Goal: Task Accomplishment & Management: Manage account settings

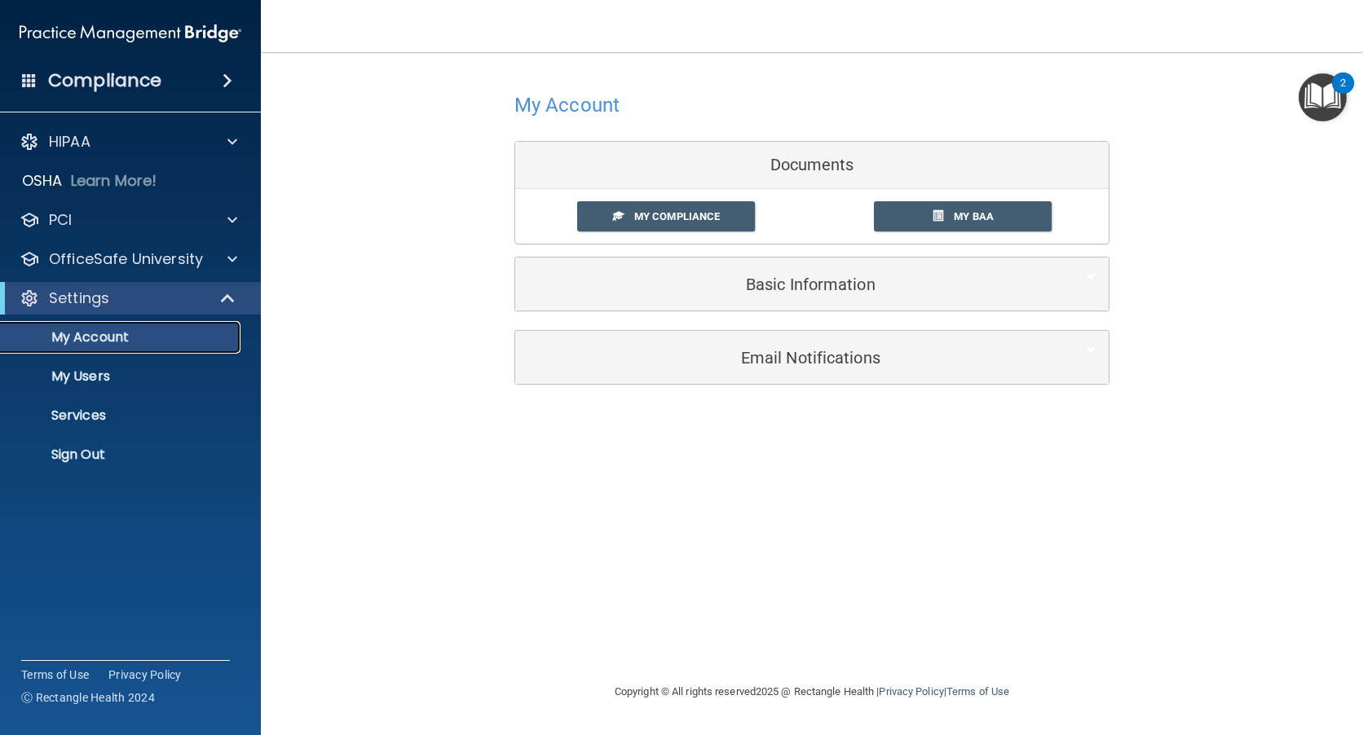
click at [94, 336] on p "My Account" at bounding box center [122, 337] width 223 height 16
click at [690, 207] on link "My Compliance" at bounding box center [666, 216] width 179 height 30
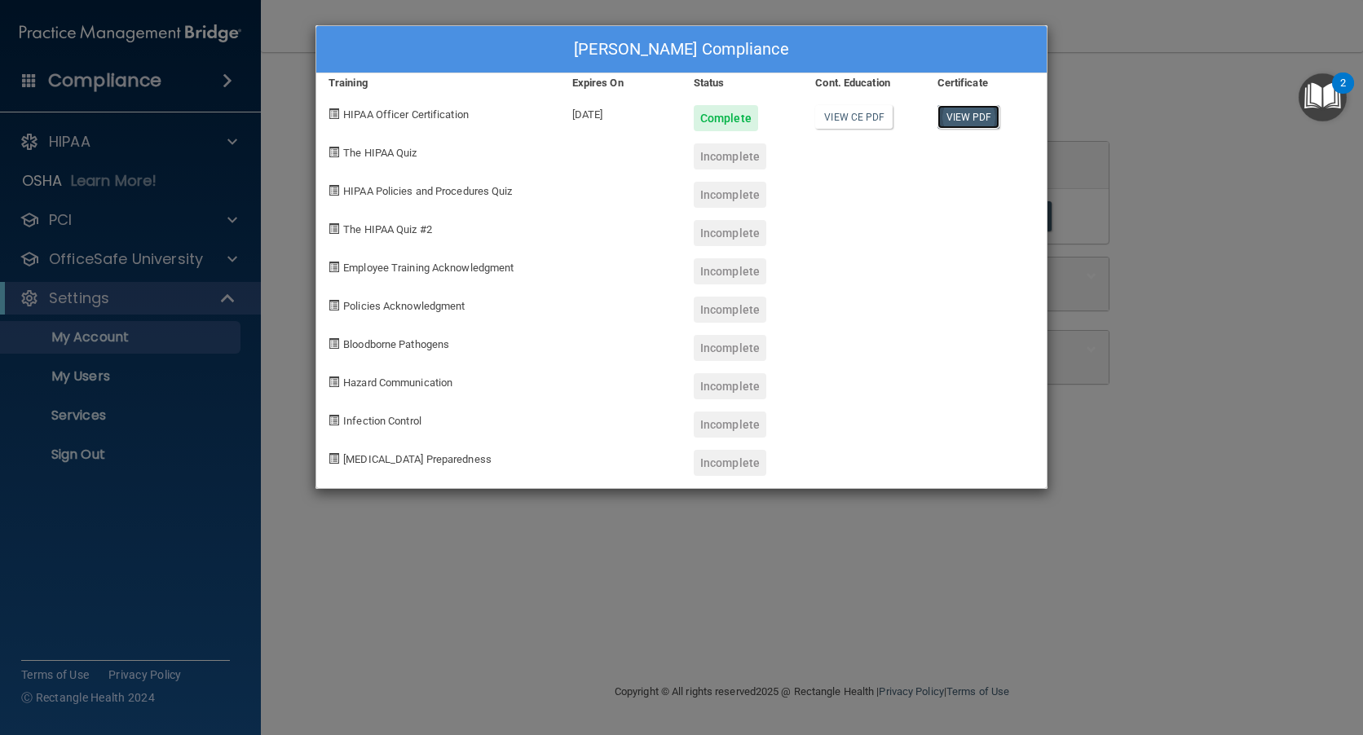
click at [970, 117] on link "View PDF" at bounding box center [969, 117] width 63 height 24
click at [360, 156] on span "The HIPAA Quiz" at bounding box center [379, 153] width 73 height 12
click at [333, 148] on span at bounding box center [334, 152] width 11 height 11
click at [224, 255] on div "Ronda Jones's Compliance Training Expires On Status Cont. Education Certificate…" at bounding box center [681, 367] width 1363 height 735
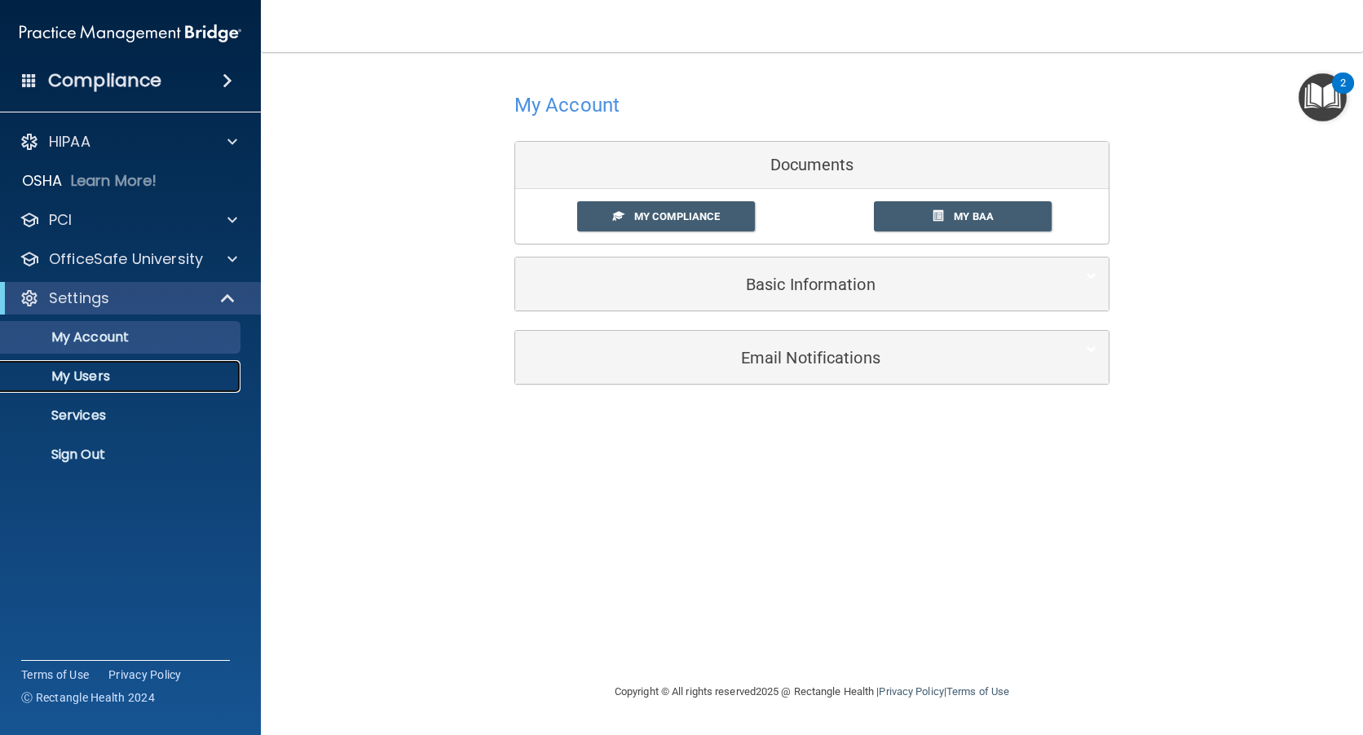
click at [86, 373] on p "My Users" at bounding box center [122, 376] width 223 height 16
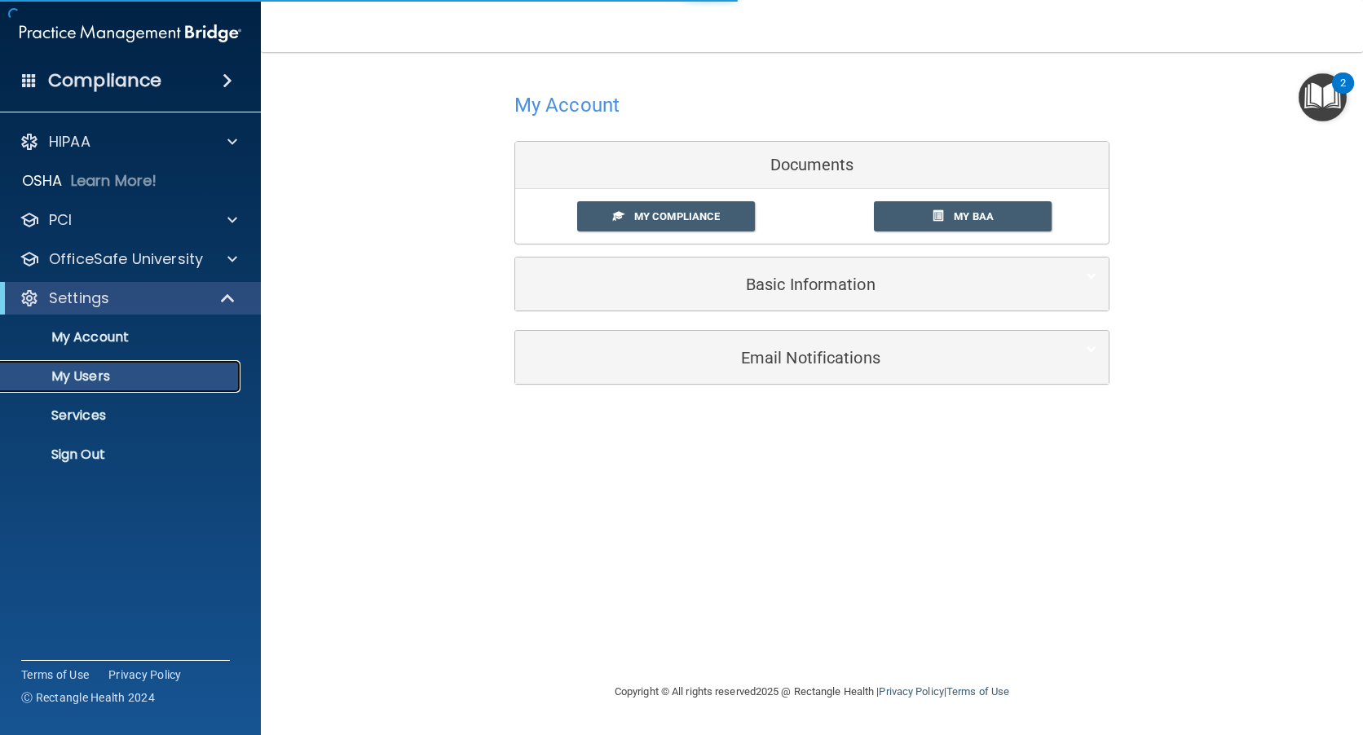
select select "20"
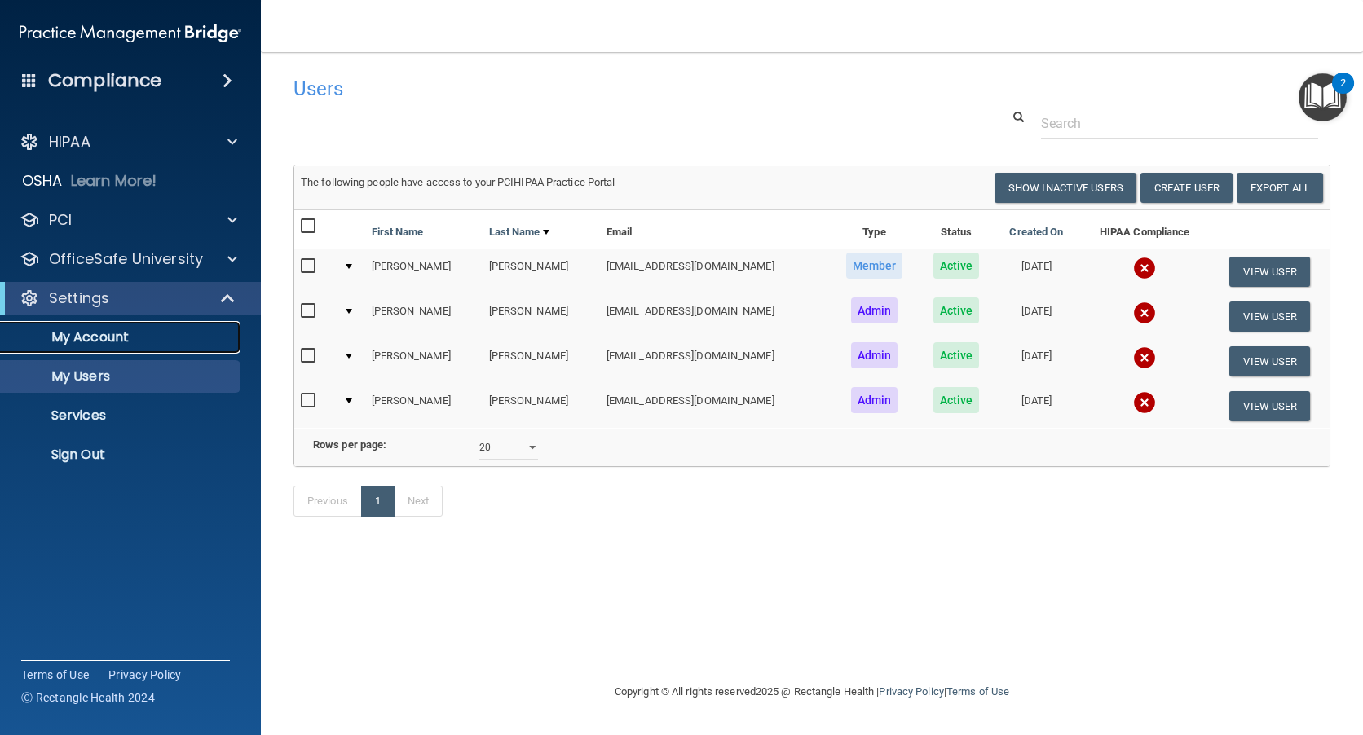
click at [108, 332] on p "My Account" at bounding box center [122, 337] width 223 height 16
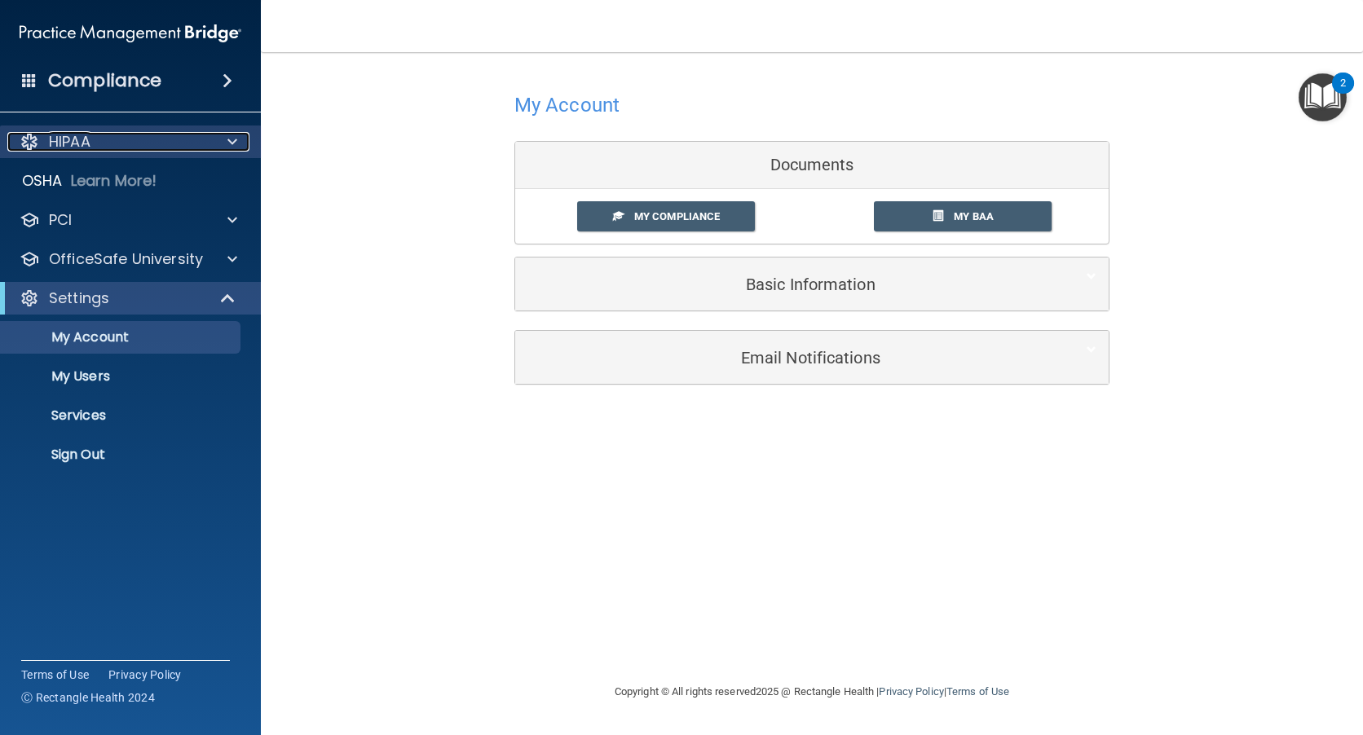
click at [232, 135] on span at bounding box center [232, 142] width 10 height 20
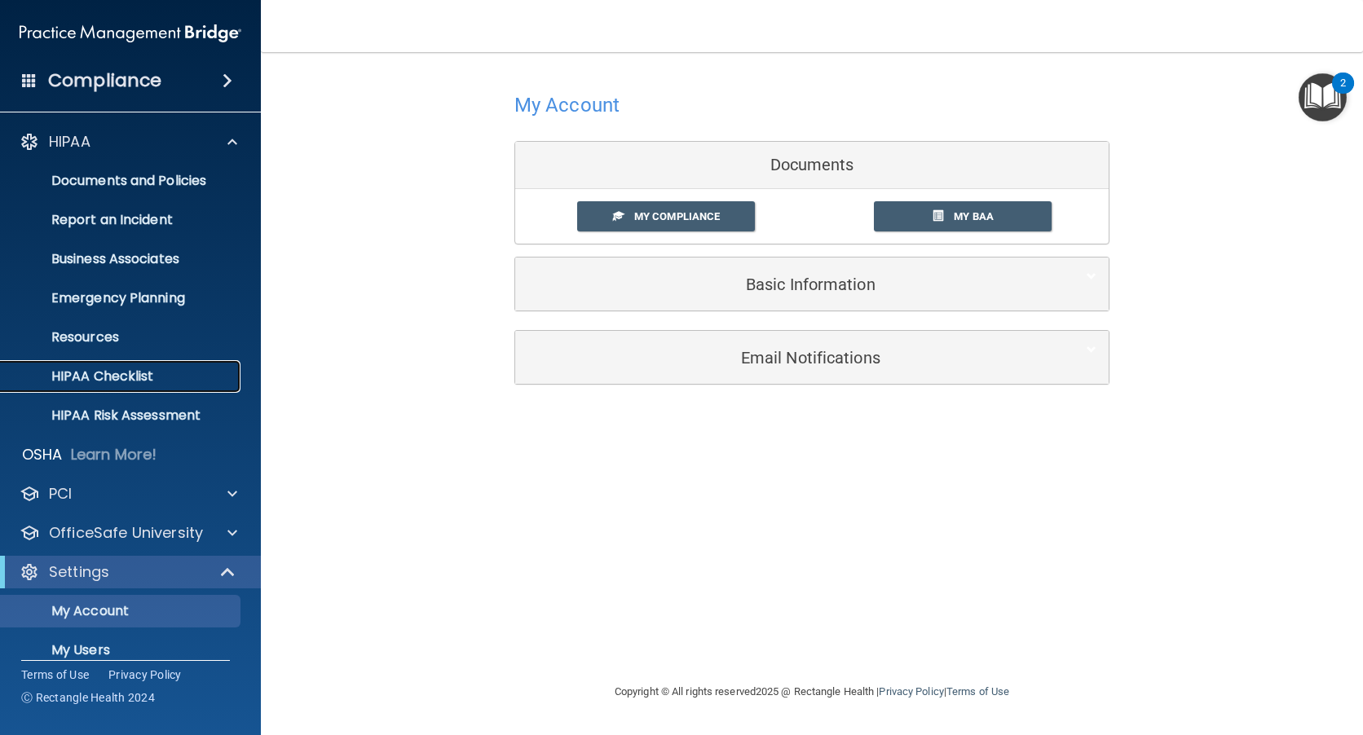
click at [84, 373] on p "HIPAA Checklist" at bounding box center [122, 376] width 223 height 16
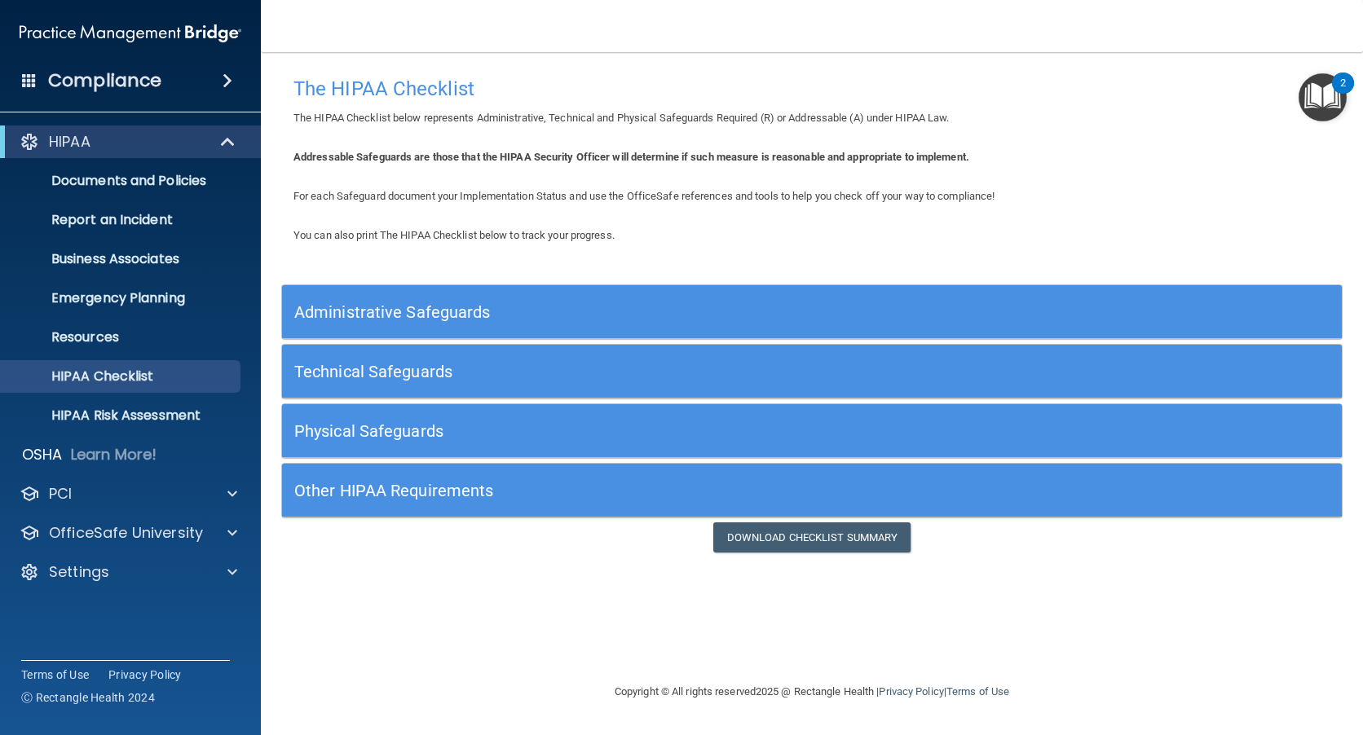
click at [396, 311] on h5 "Administrative Safeguards" at bounding box center [679, 312] width 770 height 18
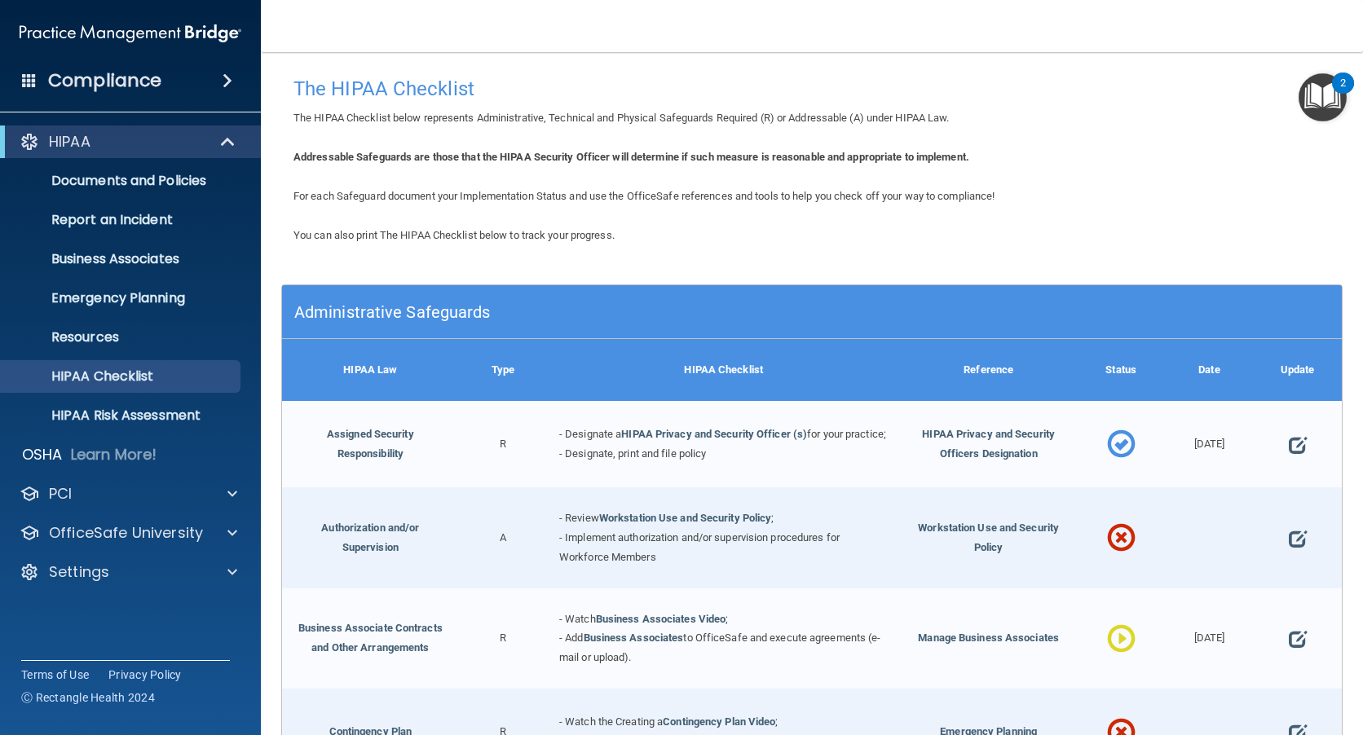
scroll to position [82, 0]
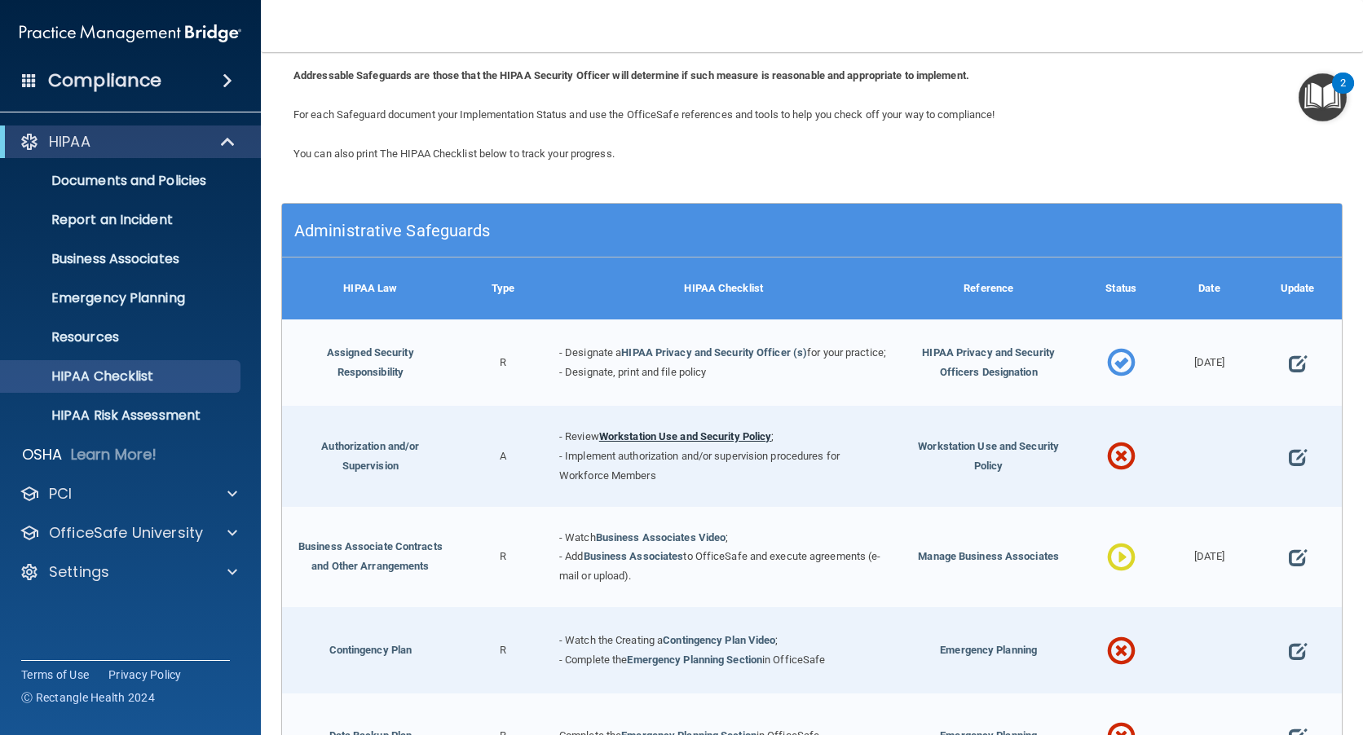
click at [668, 443] on link "Workstation Use and Security Policy" at bounding box center [685, 436] width 173 height 12
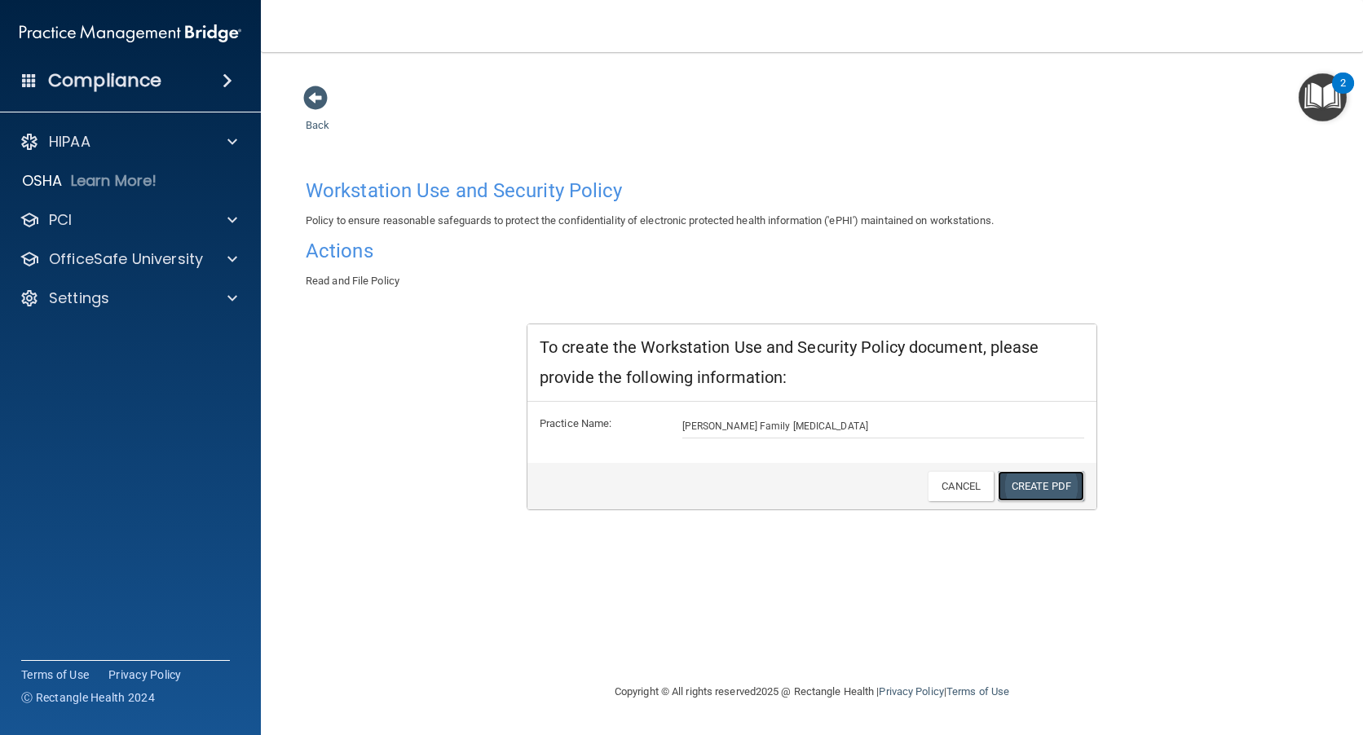
click at [1026, 487] on link "Create PDF" at bounding box center [1041, 486] width 86 height 30
click at [330, 251] on h4 "Actions" at bounding box center [812, 250] width 1013 height 21
click at [229, 256] on span at bounding box center [232, 259] width 10 height 20
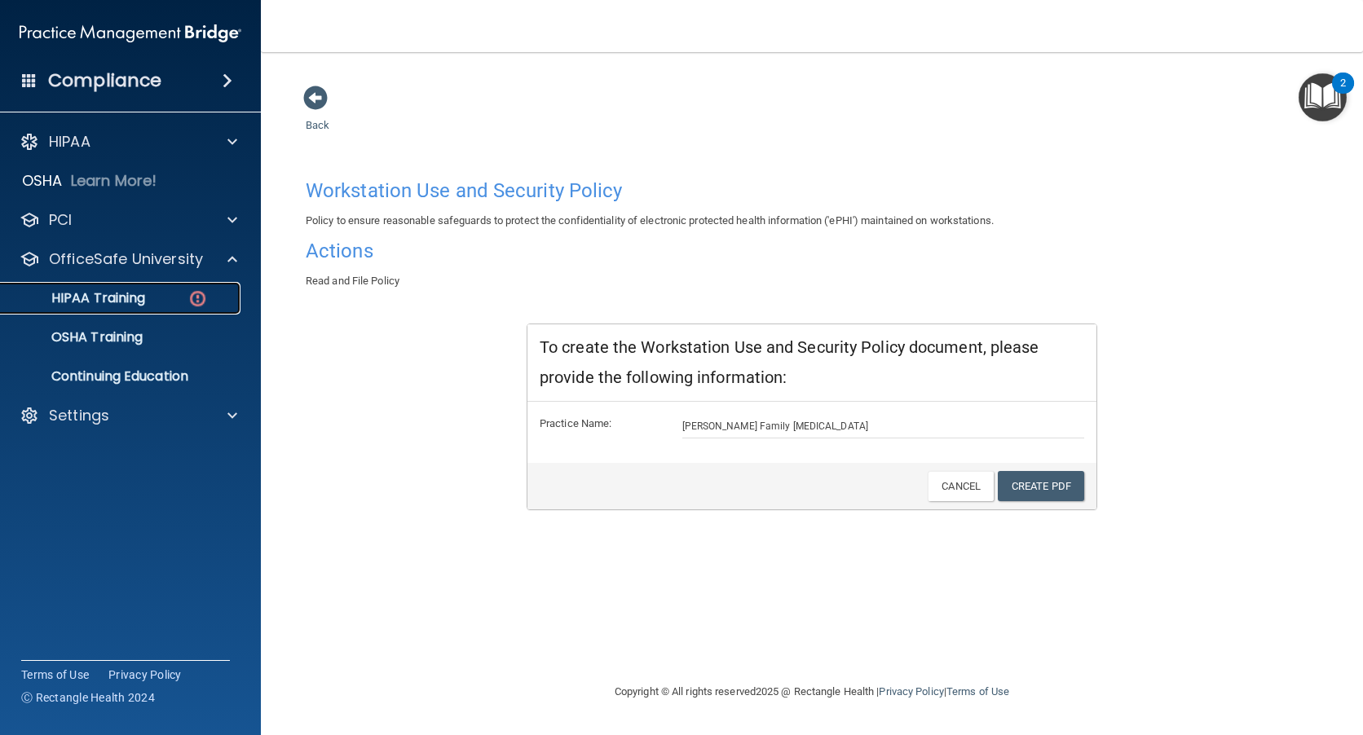
click at [142, 292] on p "HIPAA Training" at bounding box center [78, 298] width 135 height 16
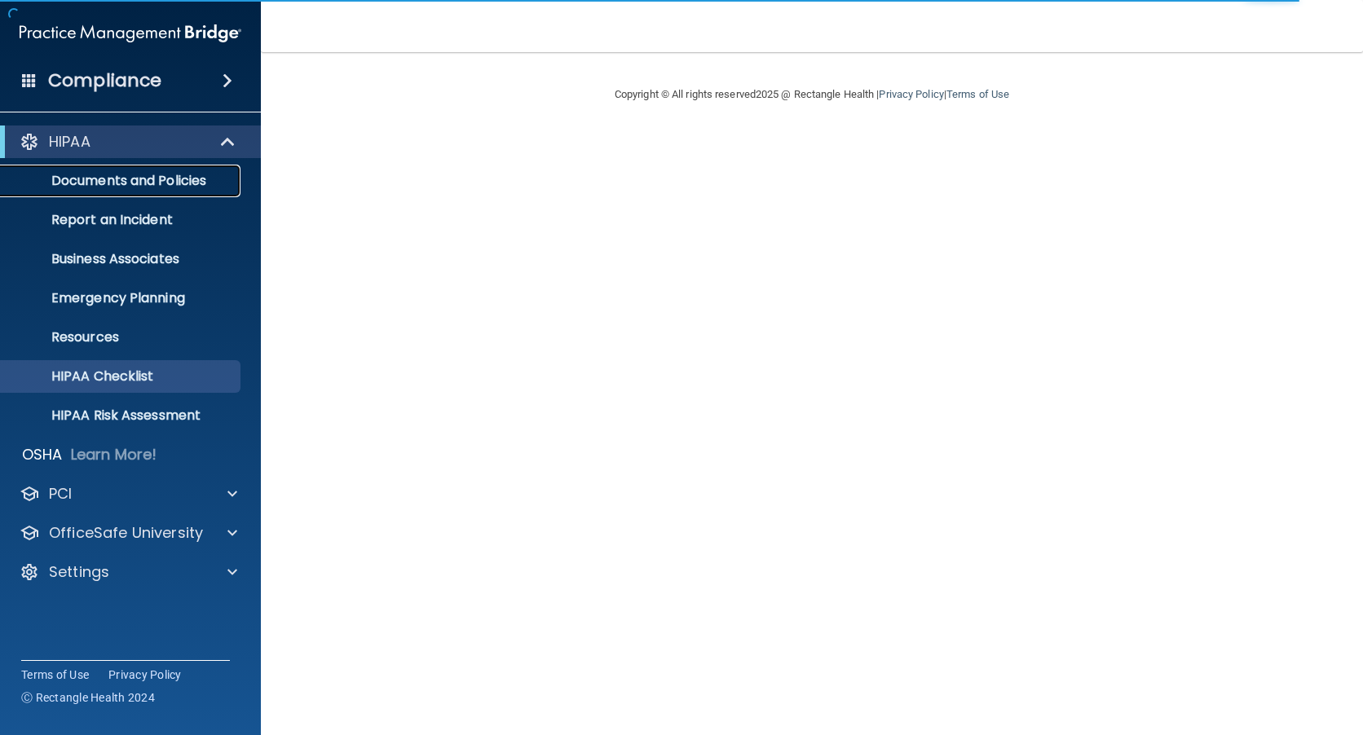
click at [109, 174] on p "Documents and Policies" at bounding box center [122, 181] width 223 height 16
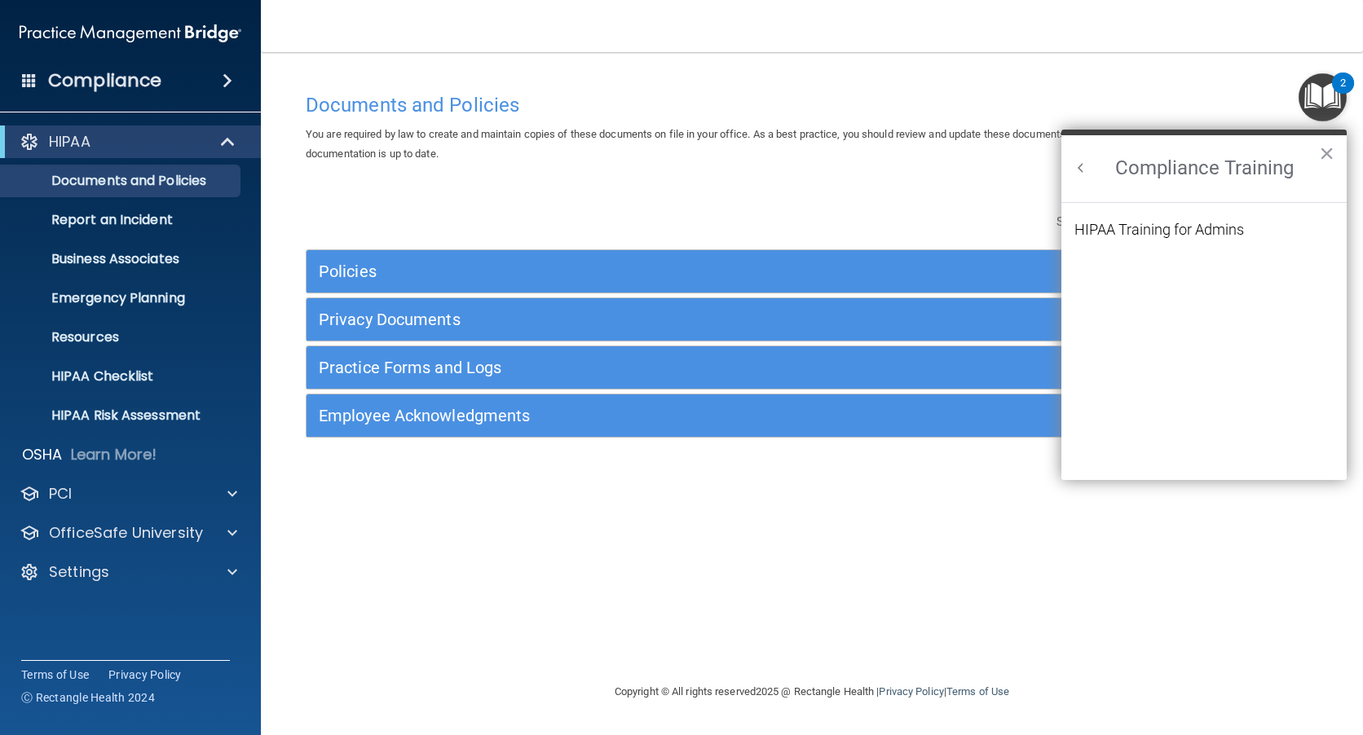
click at [1104, 231] on div "HIPAA Training for Admins" at bounding box center [1159, 230] width 170 height 15
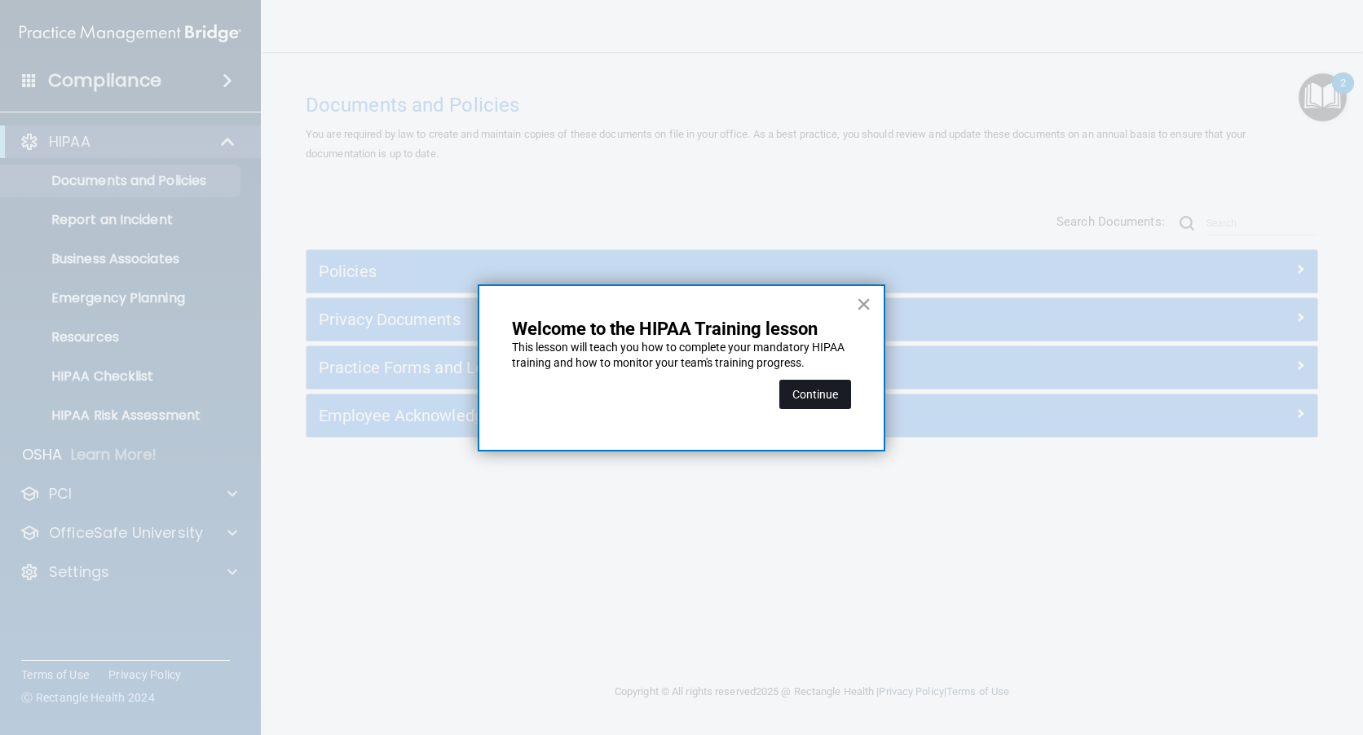
click at [803, 390] on button "Continue" at bounding box center [815, 394] width 72 height 29
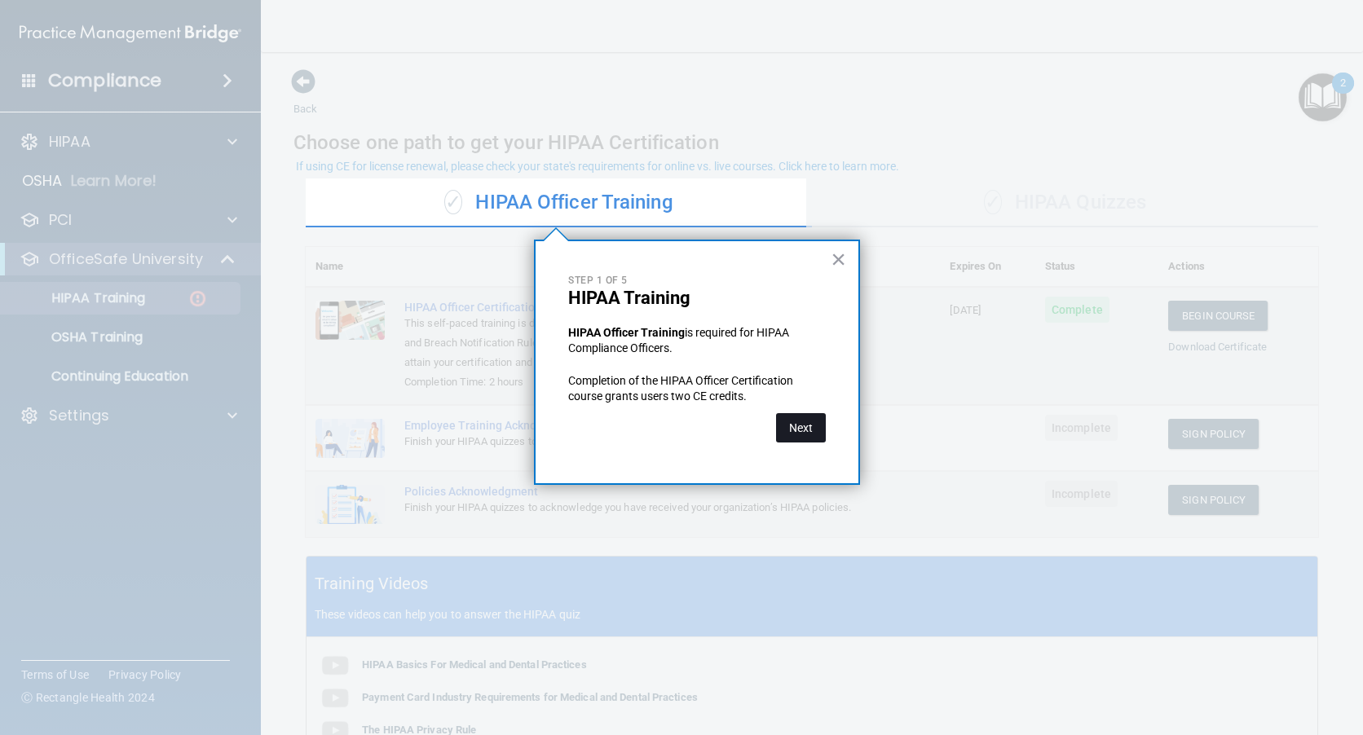
click at [800, 427] on button "Next" at bounding box center [801, 427] width 50 height 29
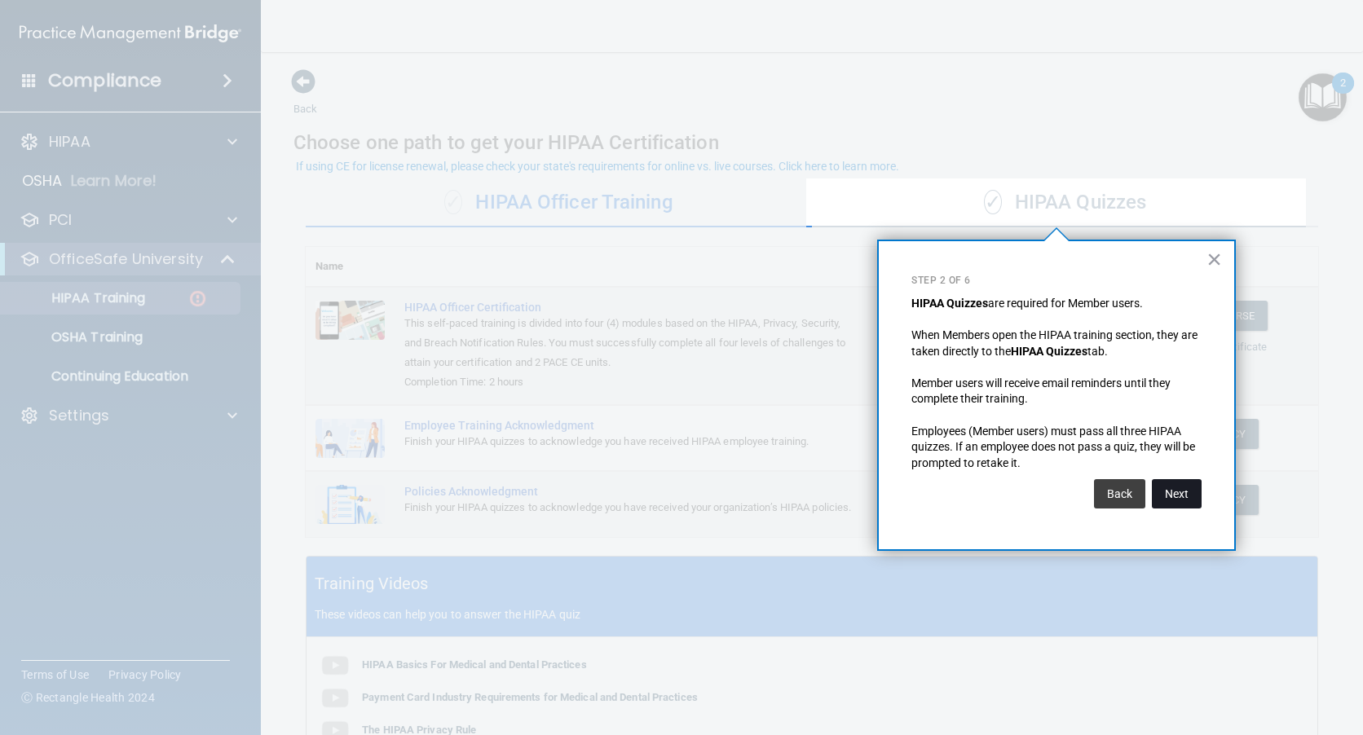
click at [1167, 487] on button "Next" at bounding box center [1177, 493] width 50 height 29
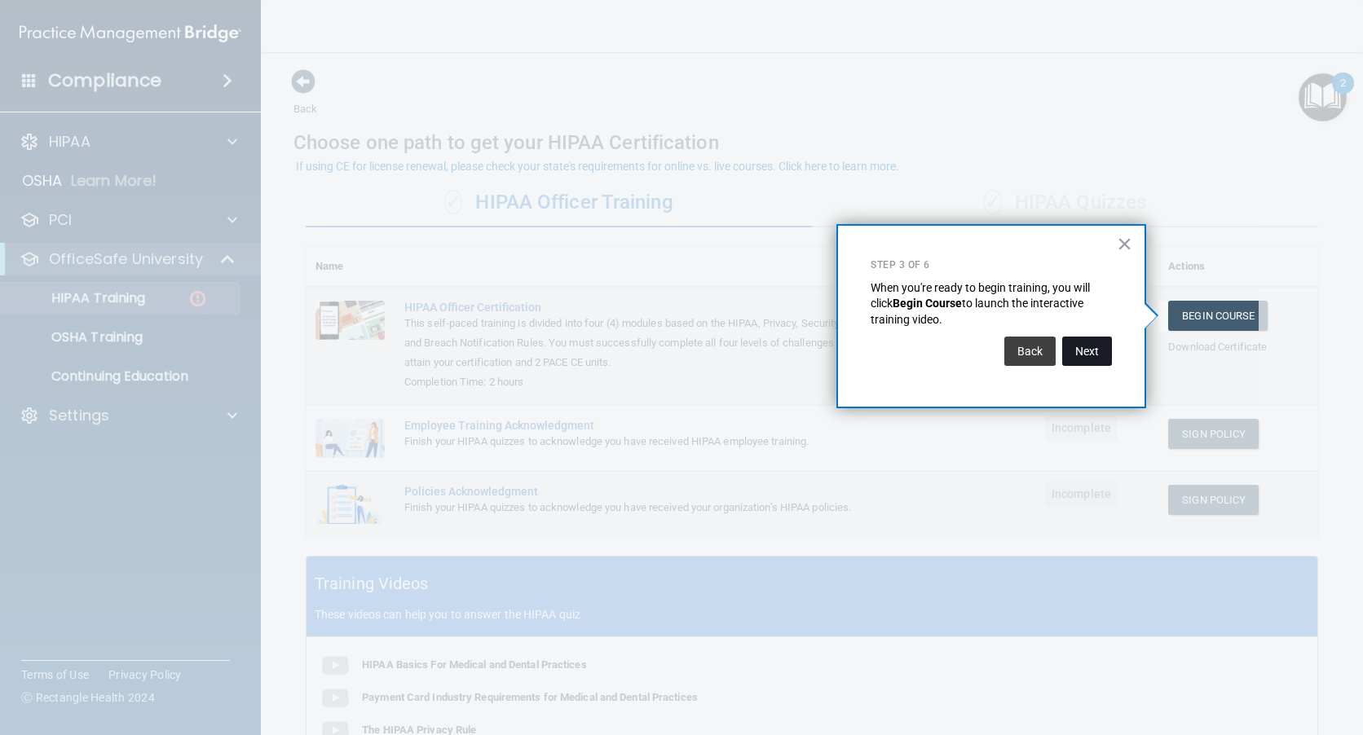
click at [1084, 351] on button "Next" at bounding box center [1087, 351] width 50 height 29
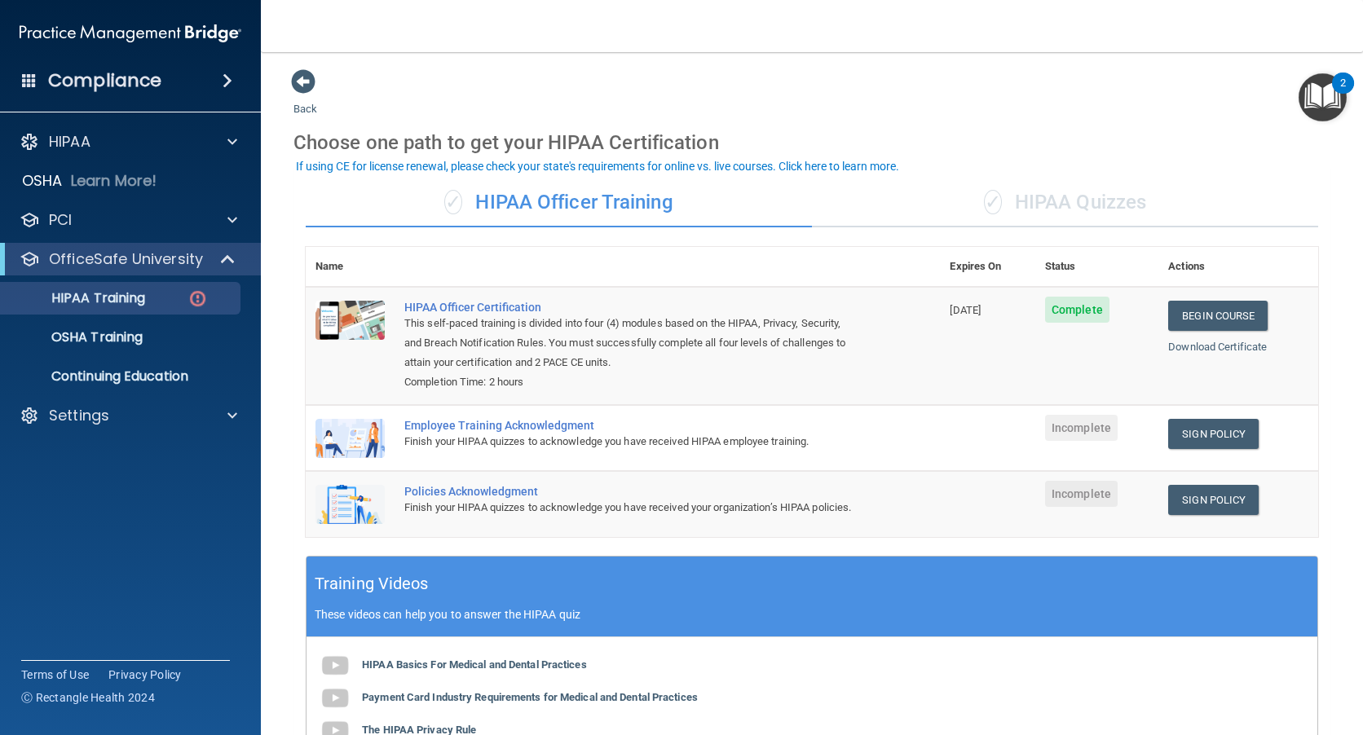
click at [497, 430] on div "Employee Training Acknowledgment" at bounding box center [631, 425] width 454 height 13
click at [1187, 434] on link "Sign Policy" at bounding box center [1213, 434] width 90 height 30
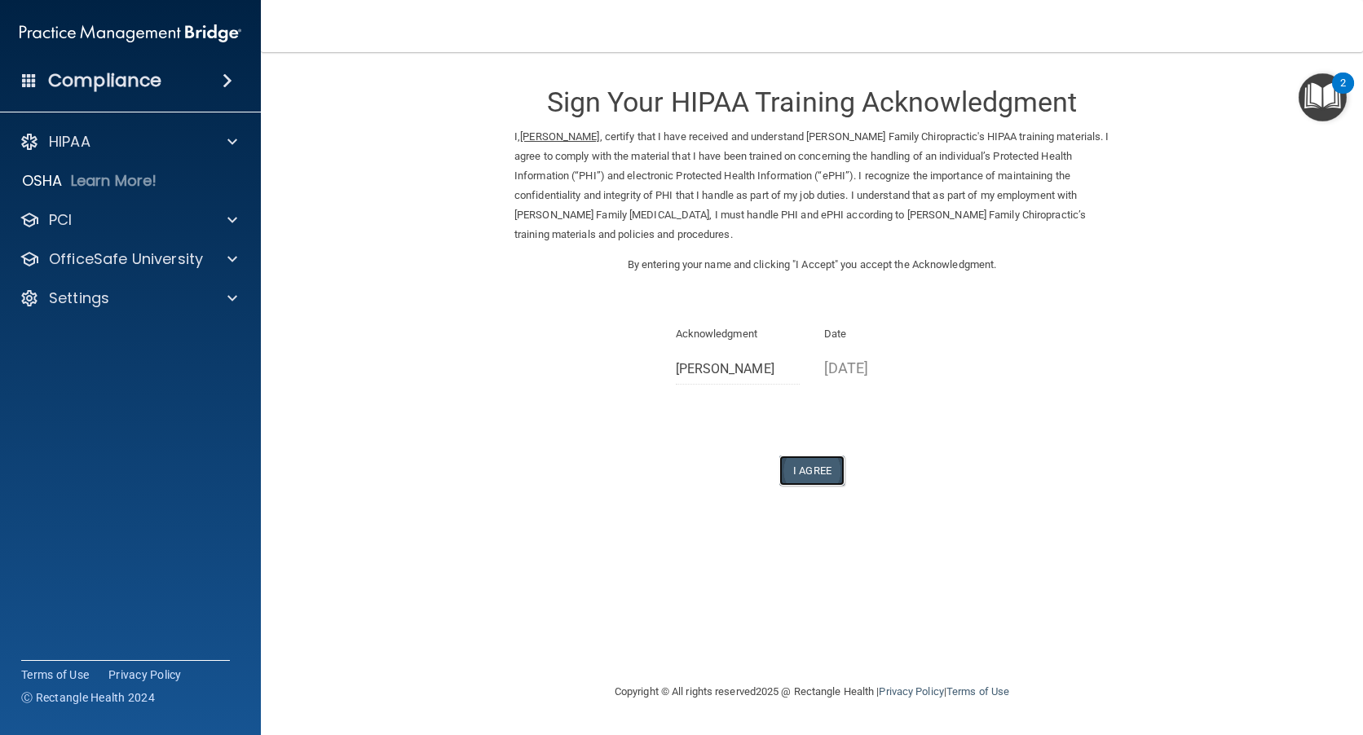
click at [807, 470] on button "I Agree" at bounding box center [811, 471] width 65 height 30
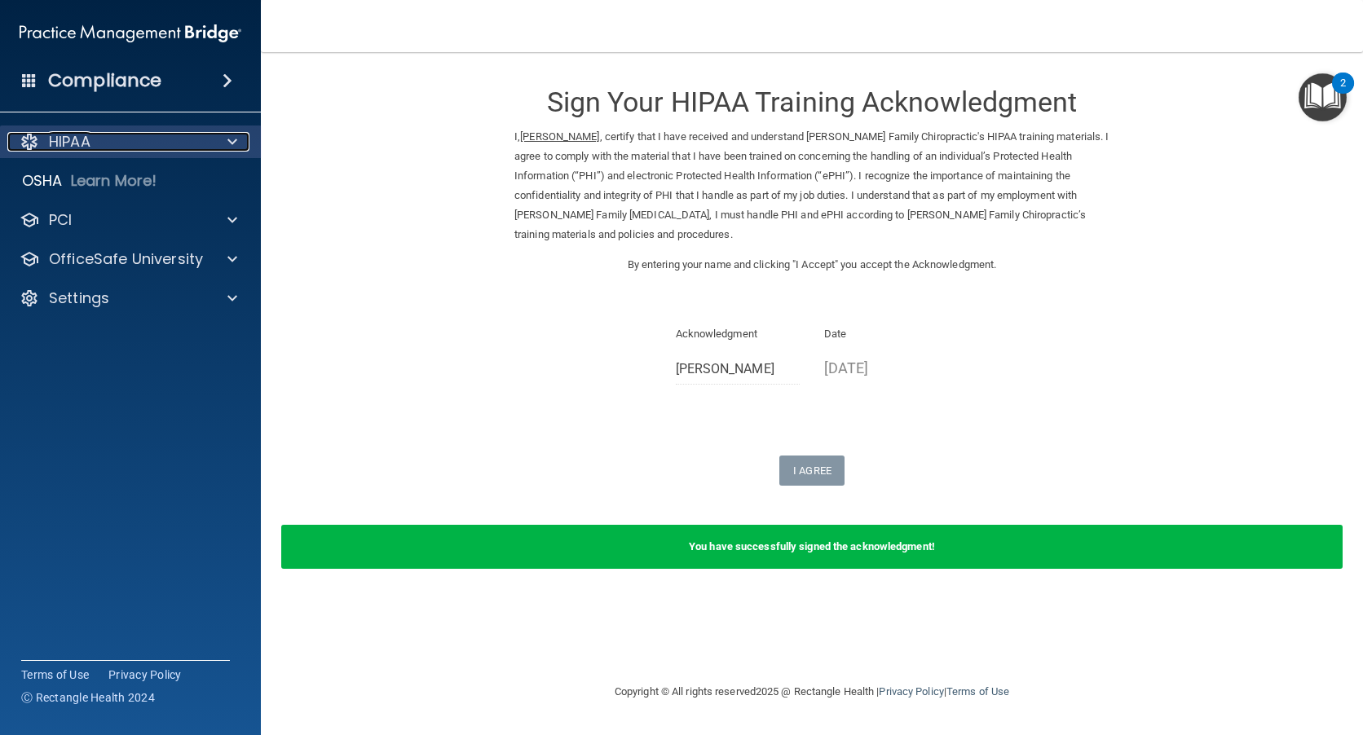
click at [231, 137] on span at bounding box center [232, 142] width 10 height 20
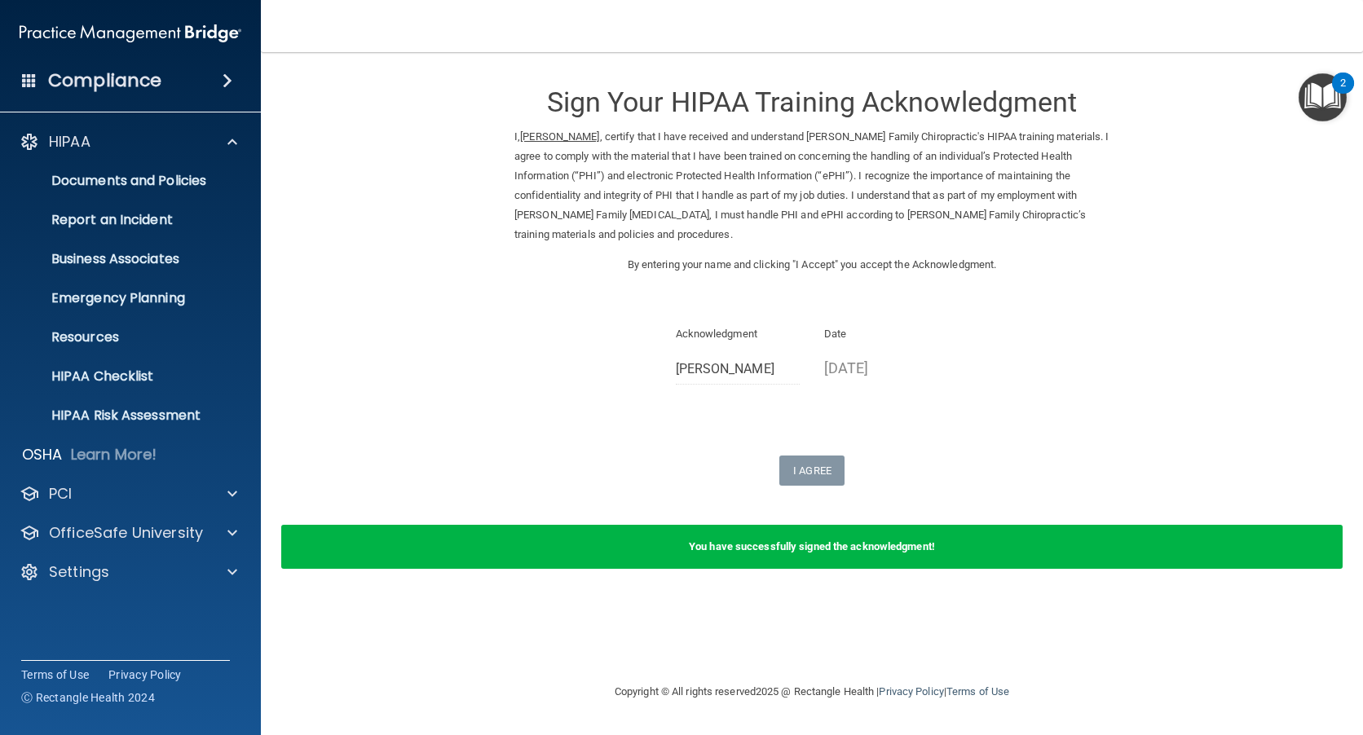
click at [1330, 100] on img "Open Resource Center, 2 new notifications" at bounding box center [1323, 97] width 48 height 48
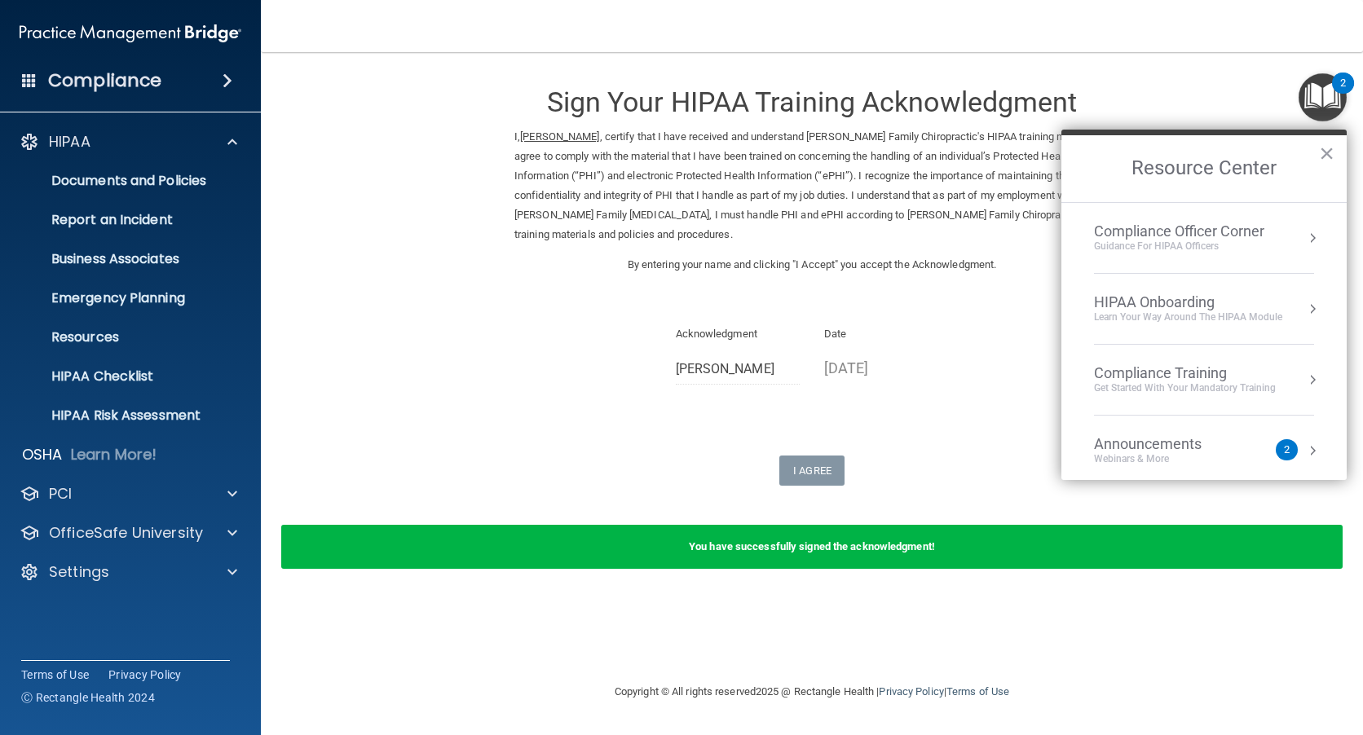
click at [1173, 384] on div "Get Started with your mandatory training" at bounding box center [1185, 389] width 182 height 14
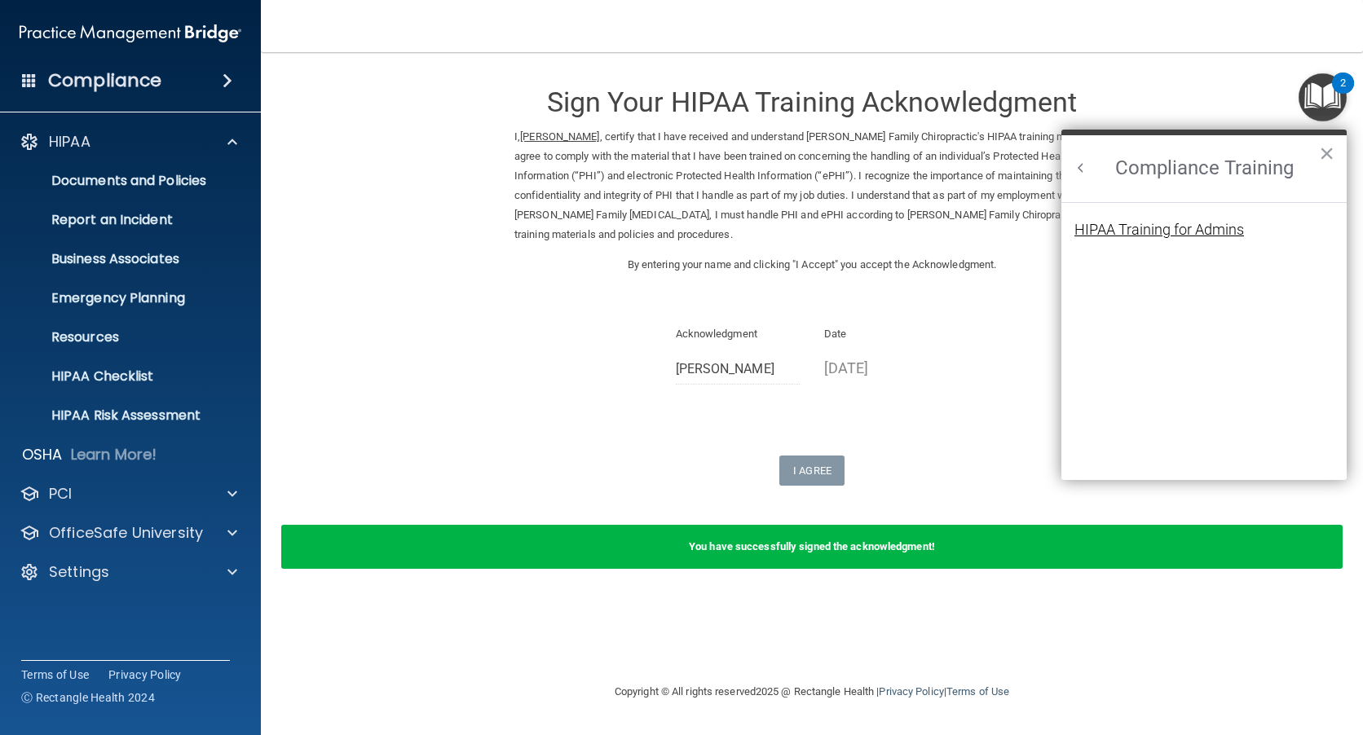
click at [1144, 224] on div "HIPAA Training for Admins" at bounding box center [1159, 230] width 170 height 15
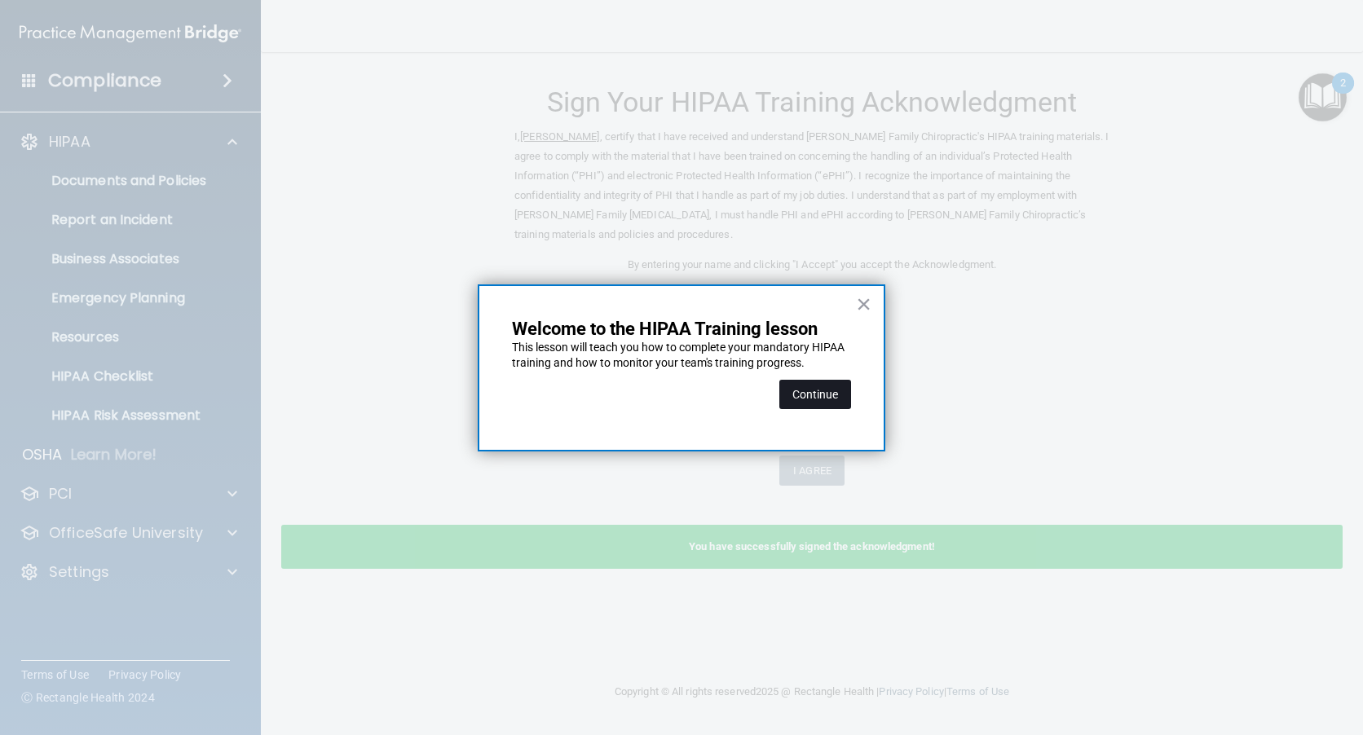
click at [816, 391] on button "Continue" at bounding box center [815, 394] width 72 height 29
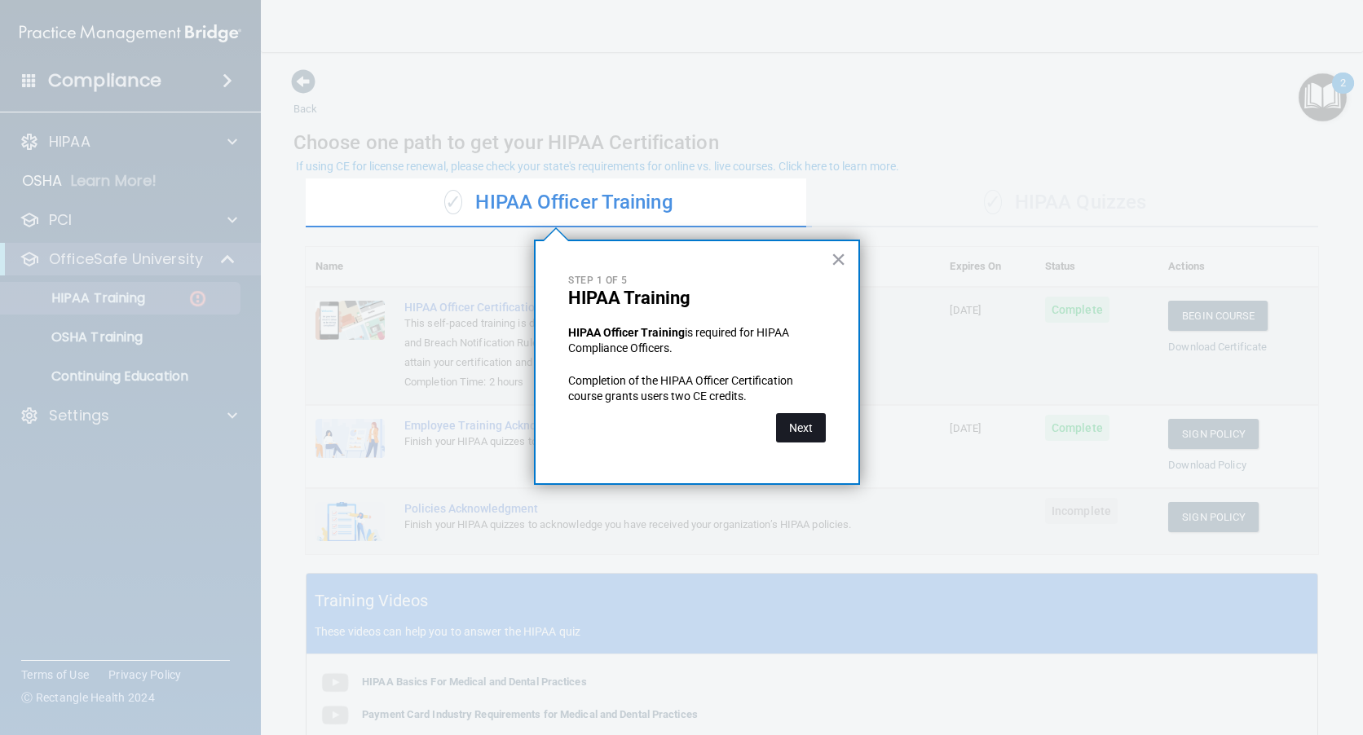
click at [796, 430] on button "Next" at bounding box center [801, 427] width 50 height 29
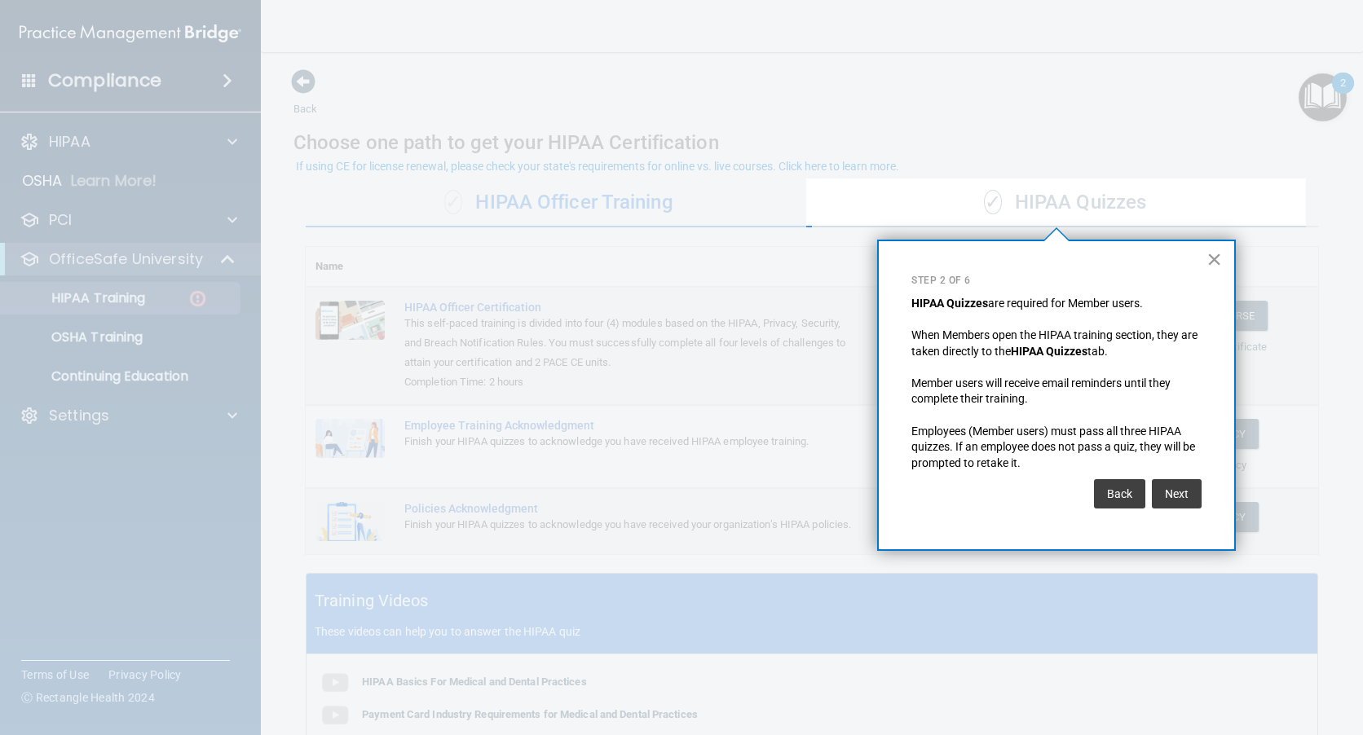
click at [1213, 258] on button "×" at bounding box center [1214, 259] width 15 height 26
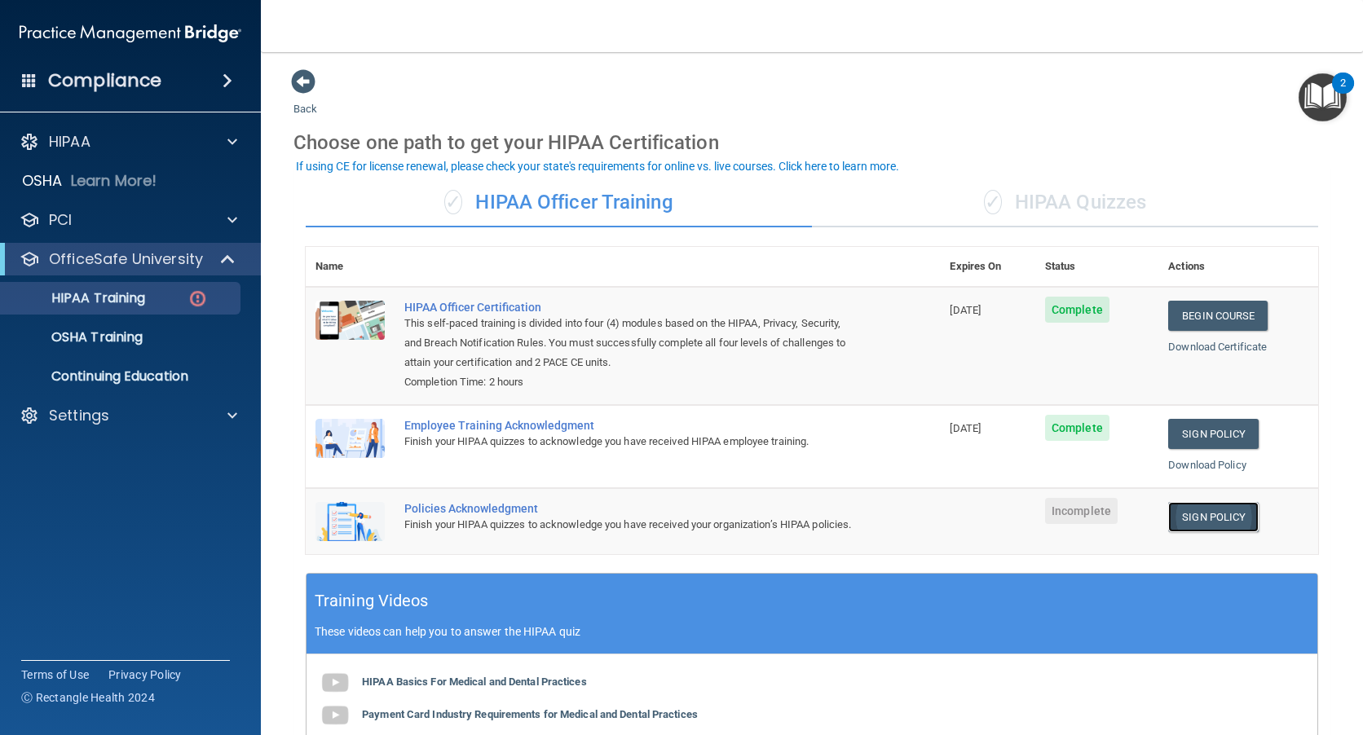
click at [1188, 517] on link "Sign Policy" at bounding box center [1213, 517] width 90 height 30
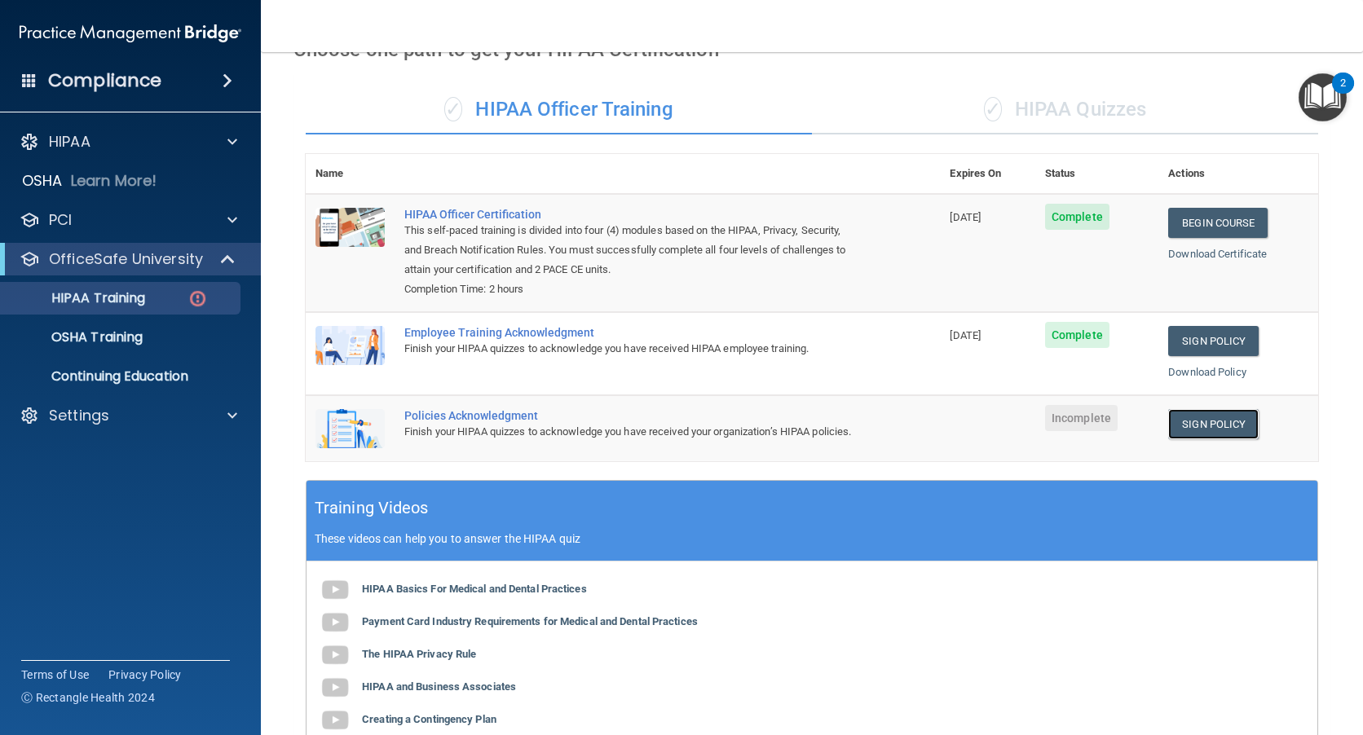
scroll to position [245, 0]
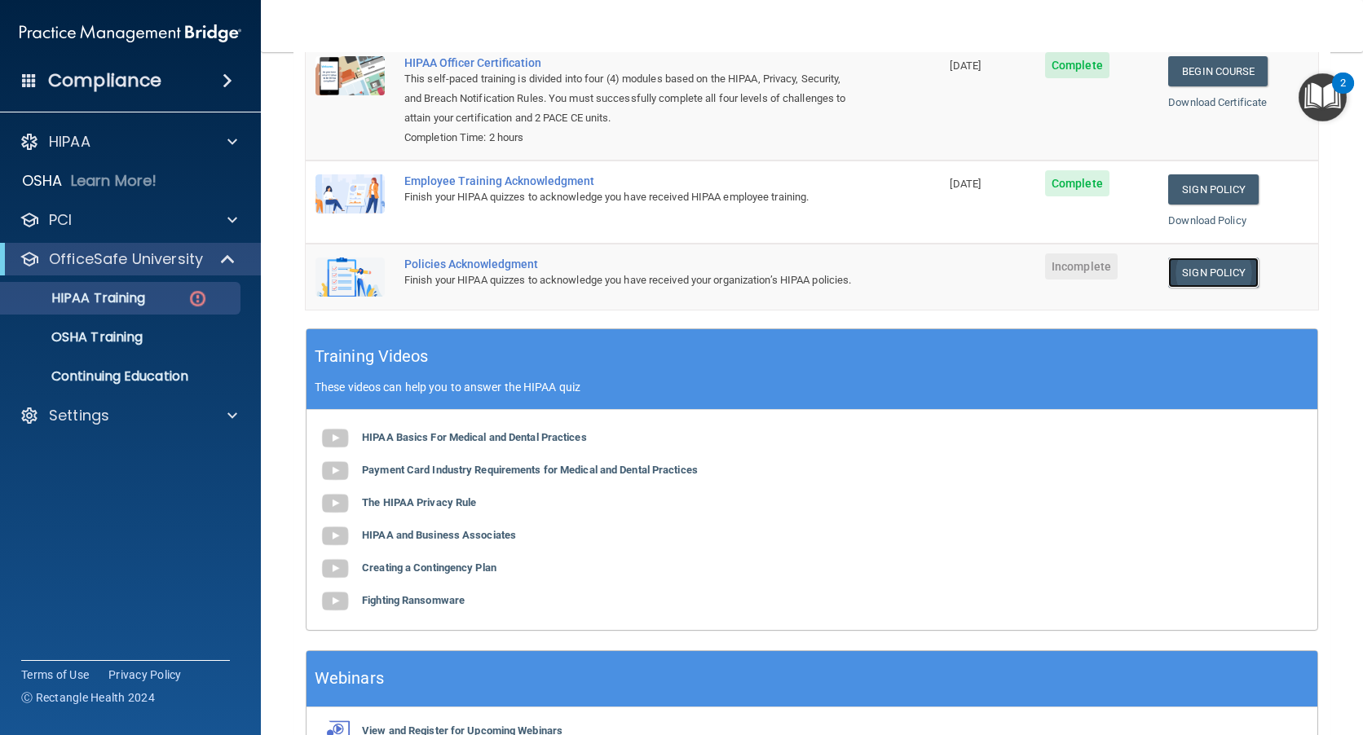
click at [1187, 266] on link "Sign Policy" at bounding box center [1213, 273] width 90 height 30
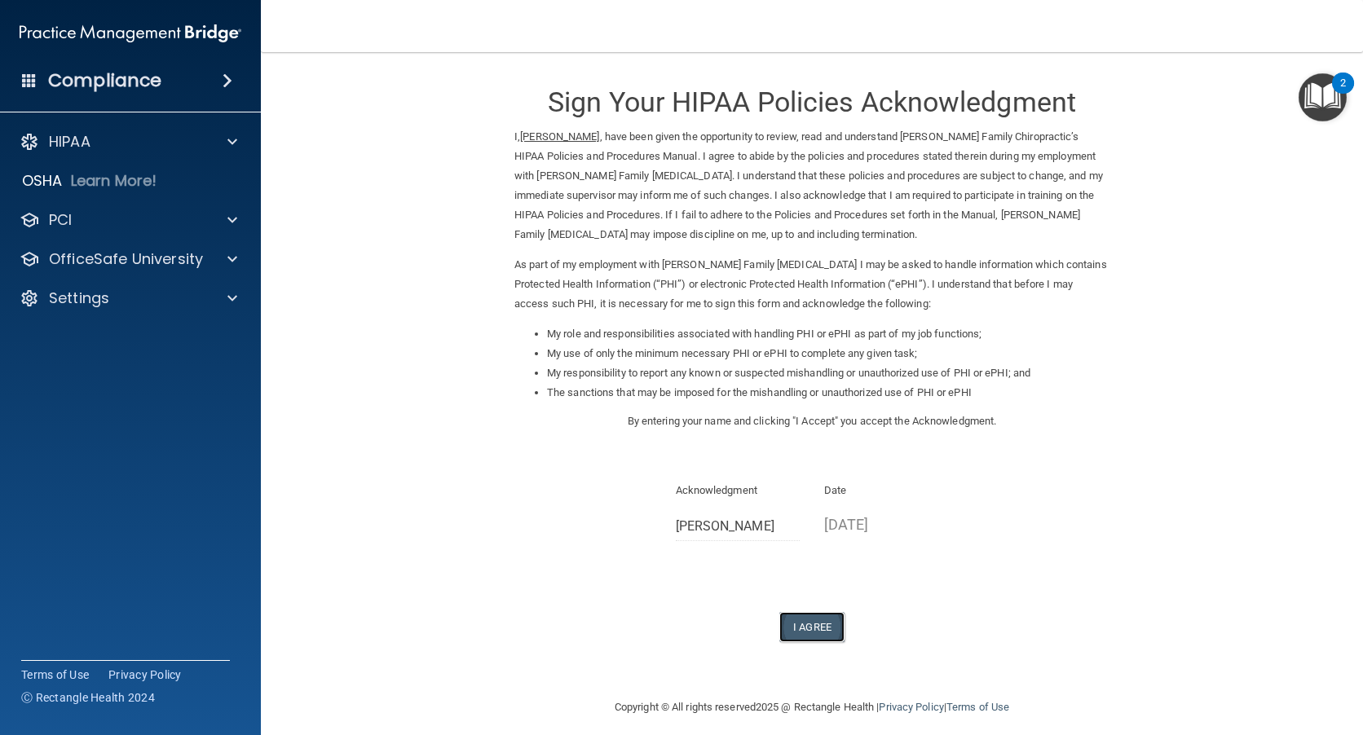
click at [805, 630] on button "I Agree" at bounding box center [811, 627] width 65 height 30
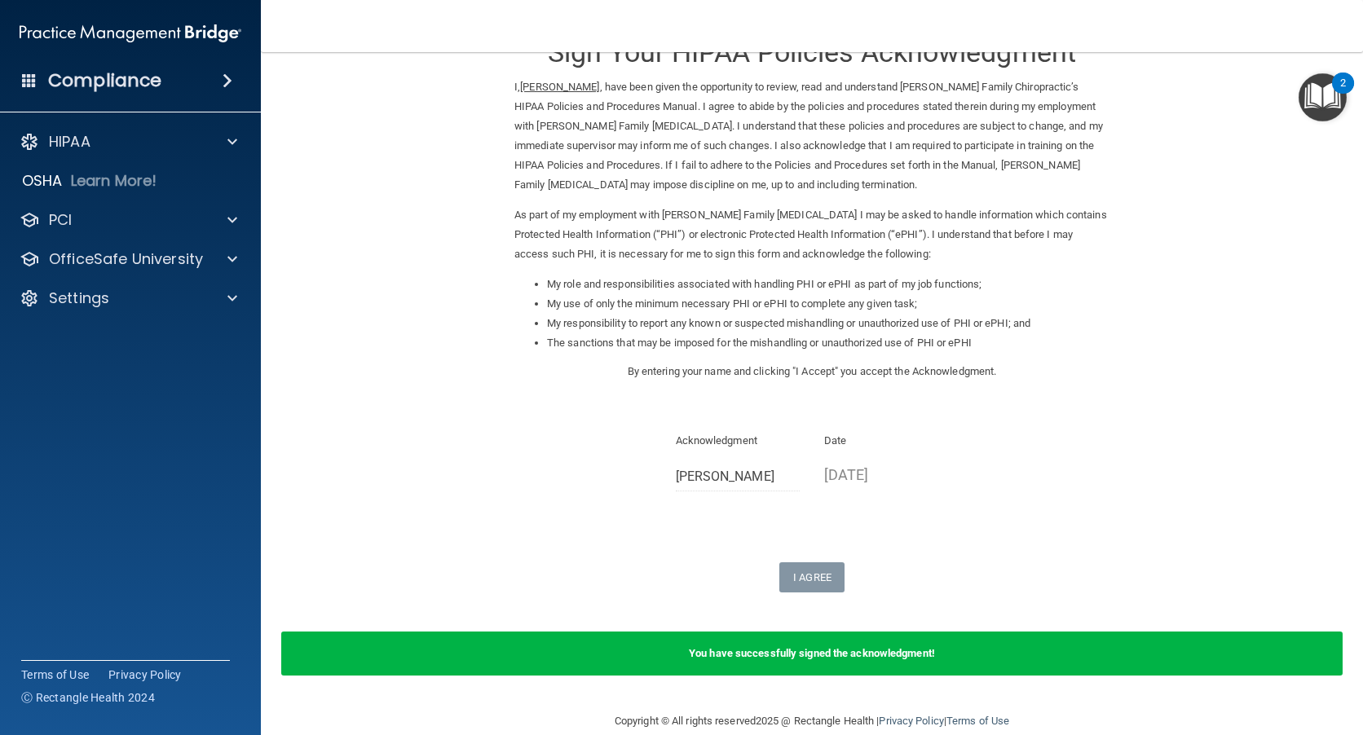
scroll to position [75, 0]
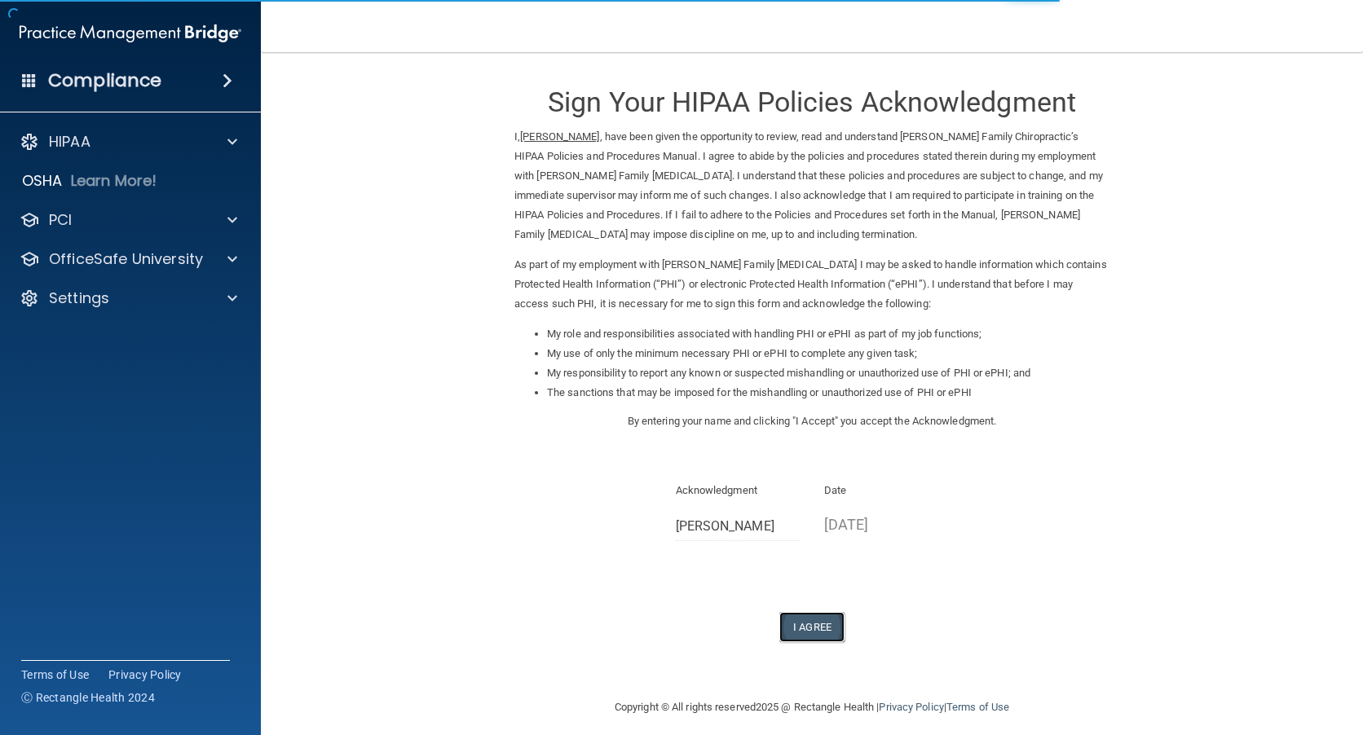
click at [795, 627] on button "I Agree" at bounding box center [811, 627] width 65 height 30
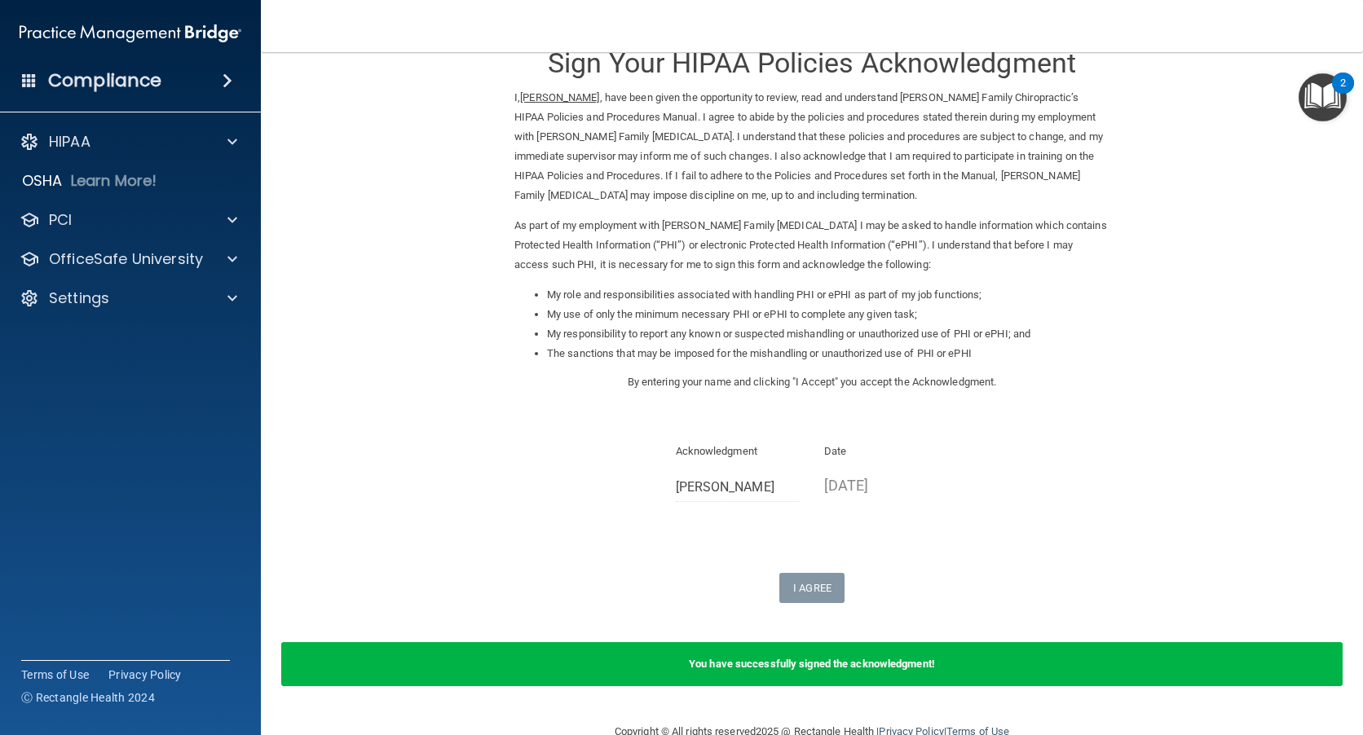
scroll to position [75, 0]
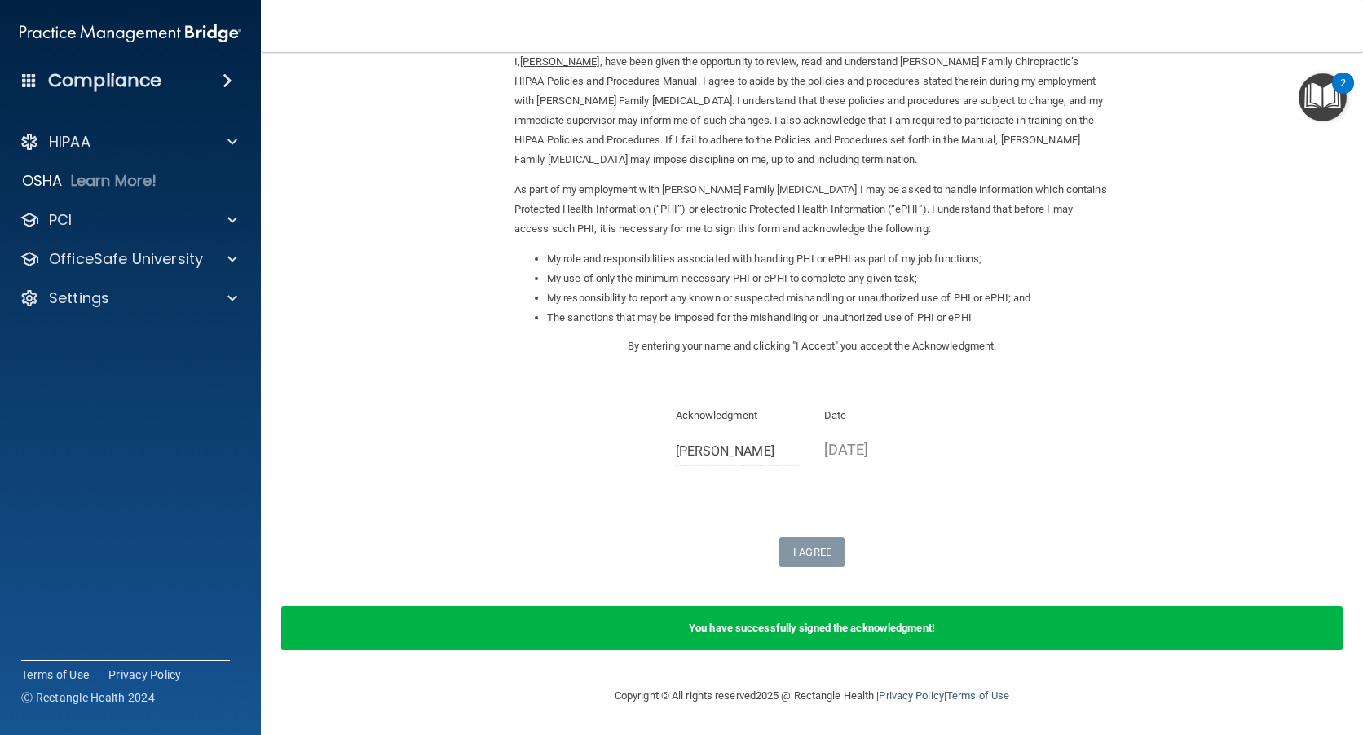
click at [939, 616] on div "You have successfully signed the acknowledgment!" at bounding box center [811, 629] width 1061 height 44
click at [224, 130] on div "HIPAA" at bounding box center [131, 142] width 262 height 33
click at [1189, 265] on form "Sign Your HIPAA Policies Acknowledgment I, [PERSON_NAME] , have been given the …" at bounding box center [811, 331] width 1037 height 677
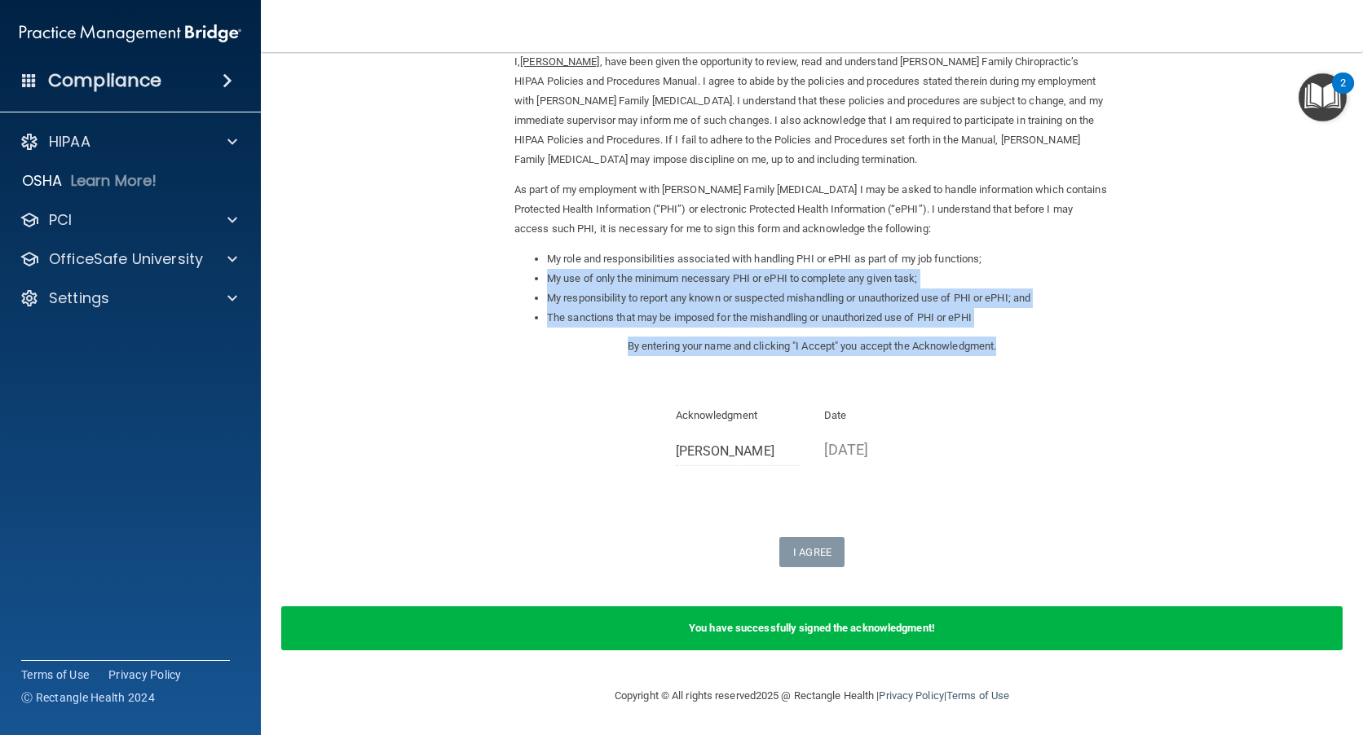
drag, startPoint x: 1189, startPoint y: 265, endPoint x: 1177, endPoint y: 364, distance: 100.2
click at [1177, 364] on form "Sign Your HIPAA Policies Acknowledgment I, [PERSON_NAME] , have been given the …" at bounding box center [811, 331] width 1037 height 677
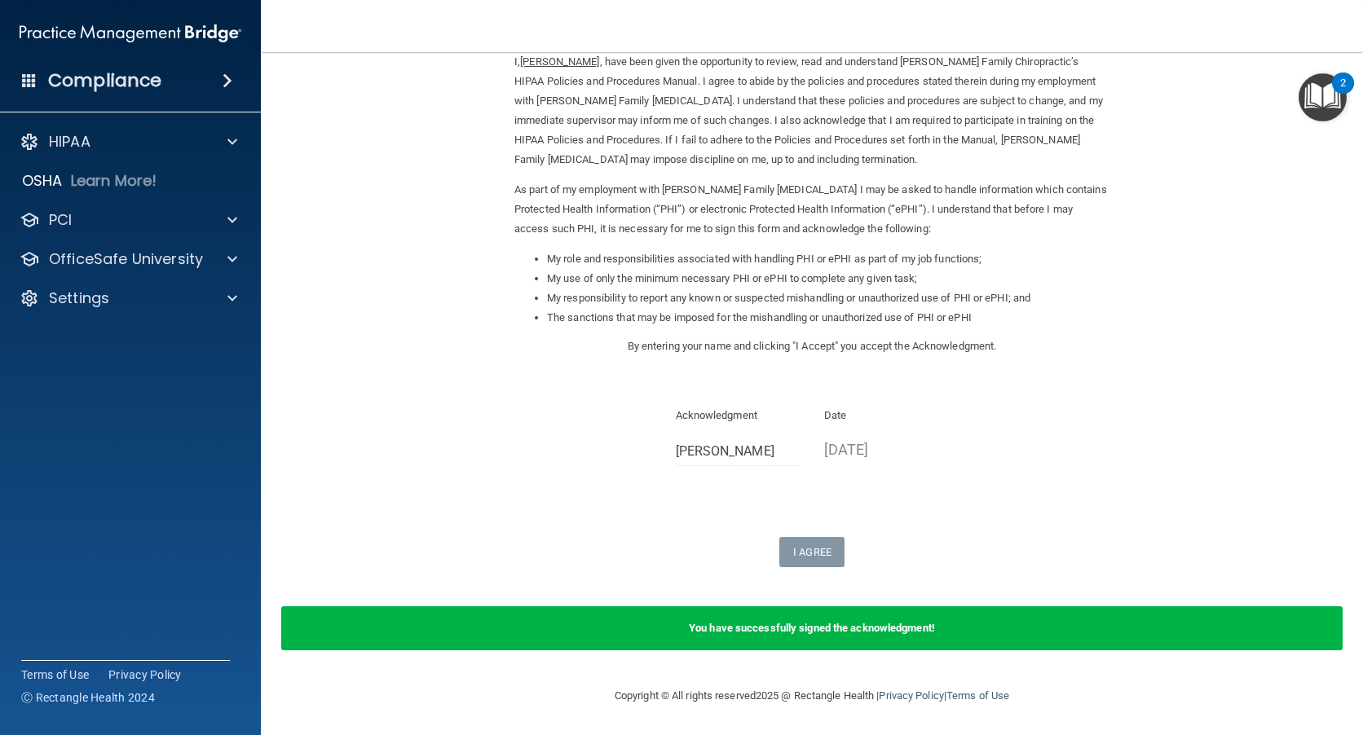
drag, startPoint x: 1177, startPoint y: 364, endPoint x: 1114, endPoint y: 439, distance: 97.2
click at [1114, 439] on form "Sign Your HIPAA Policies Acknowledgment I, [PERSON_NAME] , have been given the …" at bounding box center [811, 331] width 1037 height 677
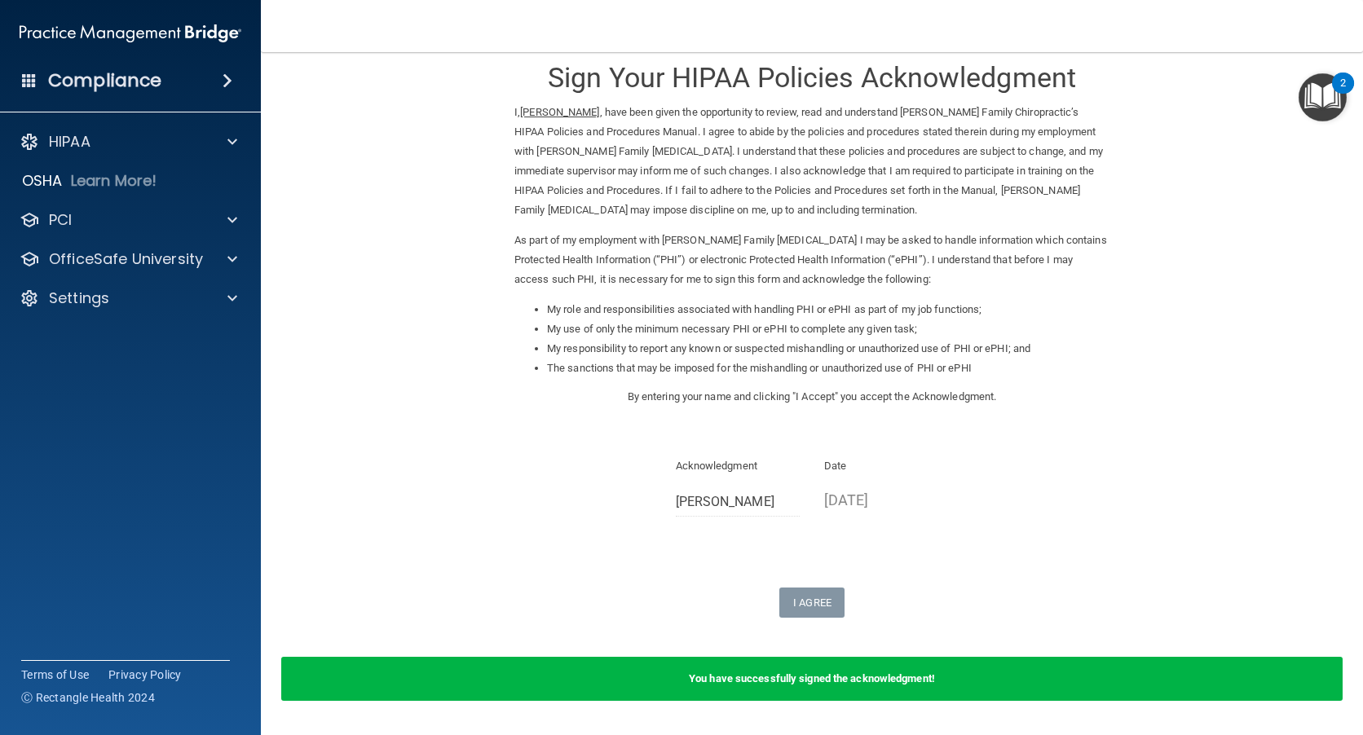
scroll to position [0, 0]
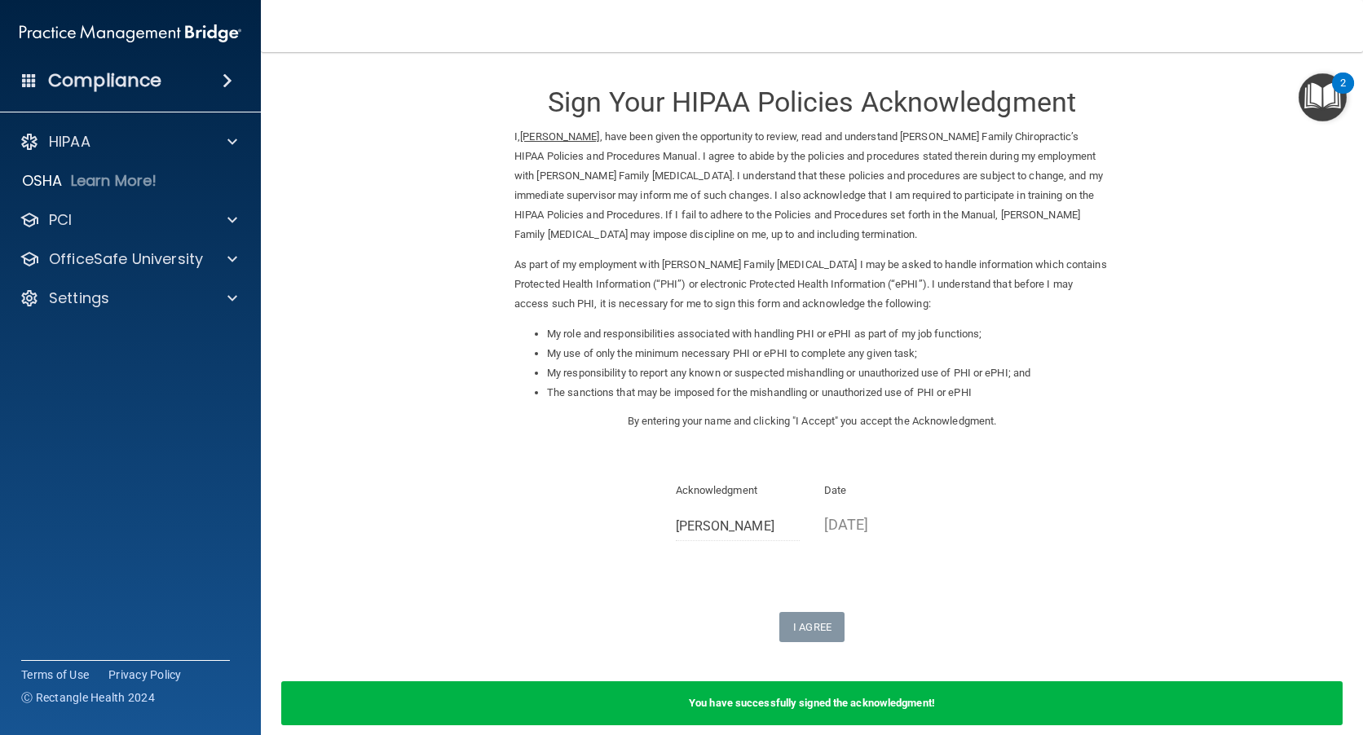
click at [1320, 91] on img "Open Resource Center, 2 new notifications" at bounding box center [1323, 97] width 48 height 48
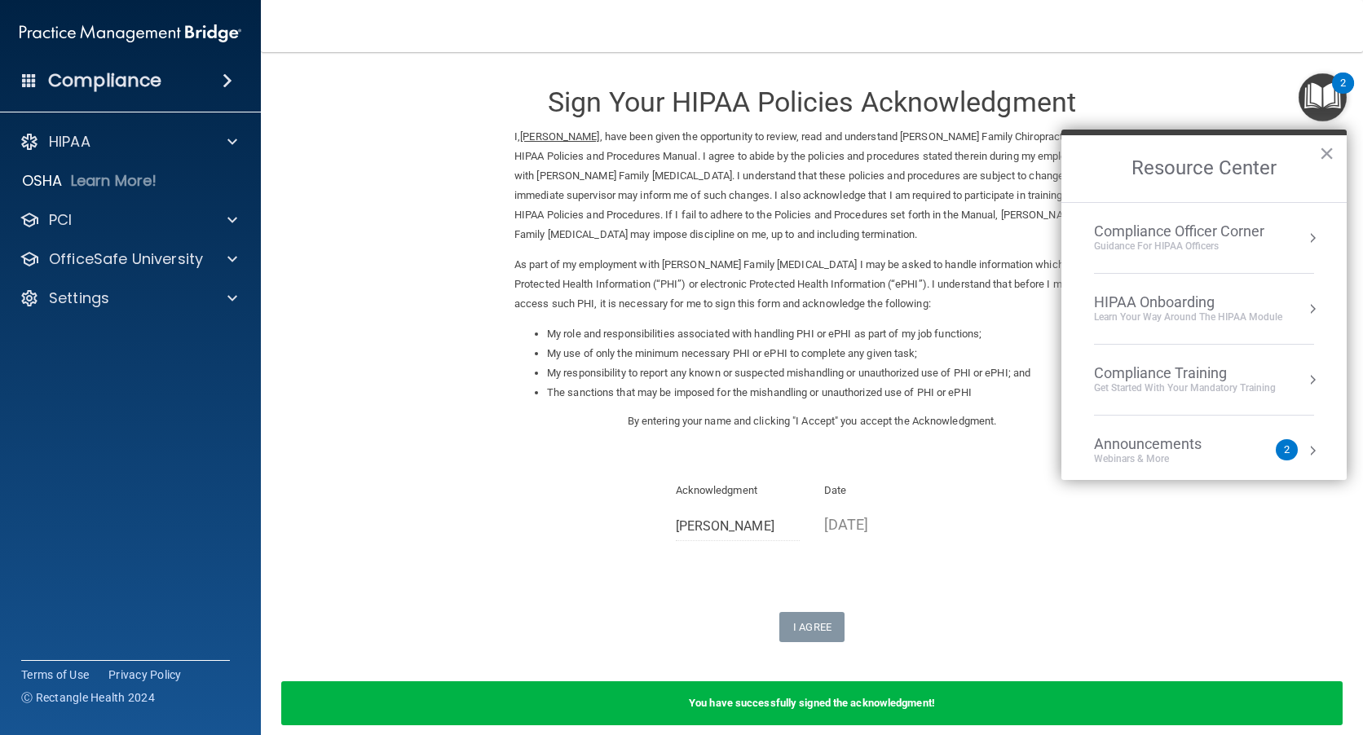
click at [1168, 386] on div "Get Started with your mandatory training" at bounding box center [1185, 389] width 182 height 14
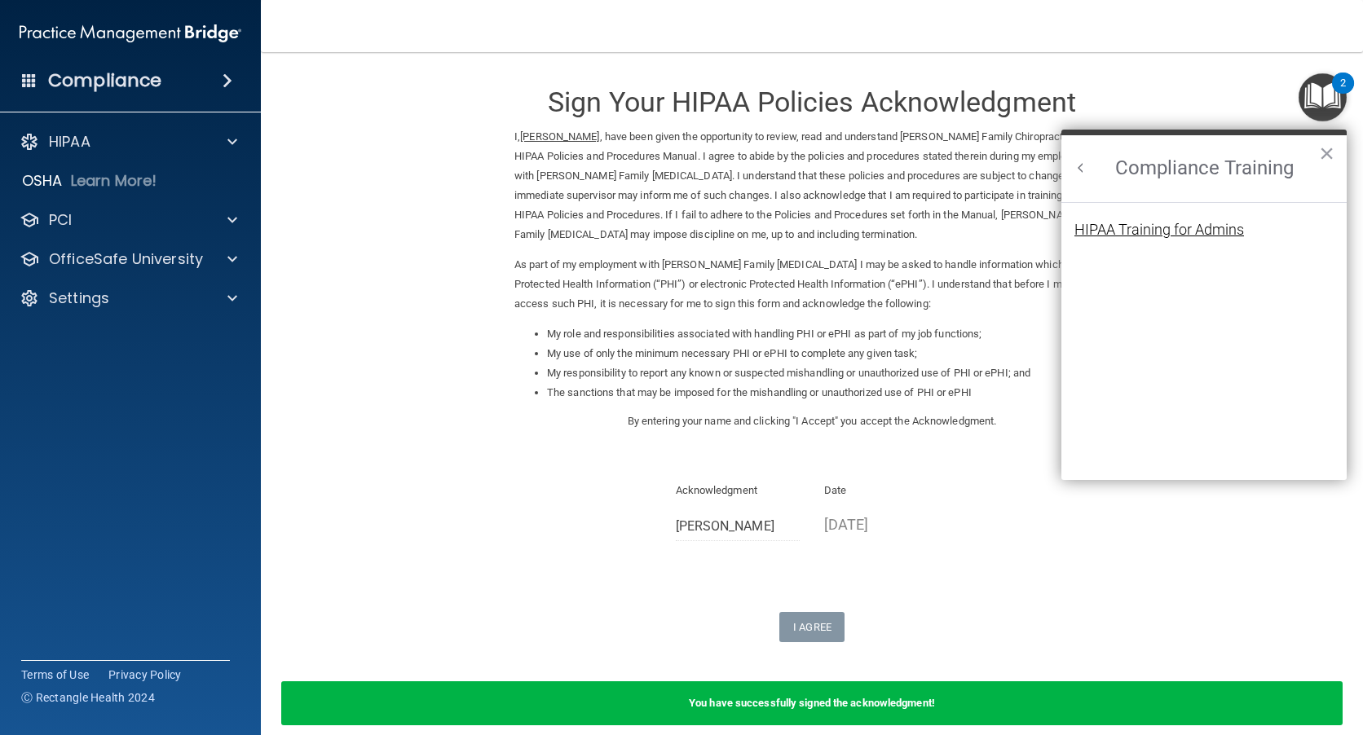
click at [1158, 227] on div "HIPAA Training for Admins" at bounding box center [1159, 230] width 170 height 15
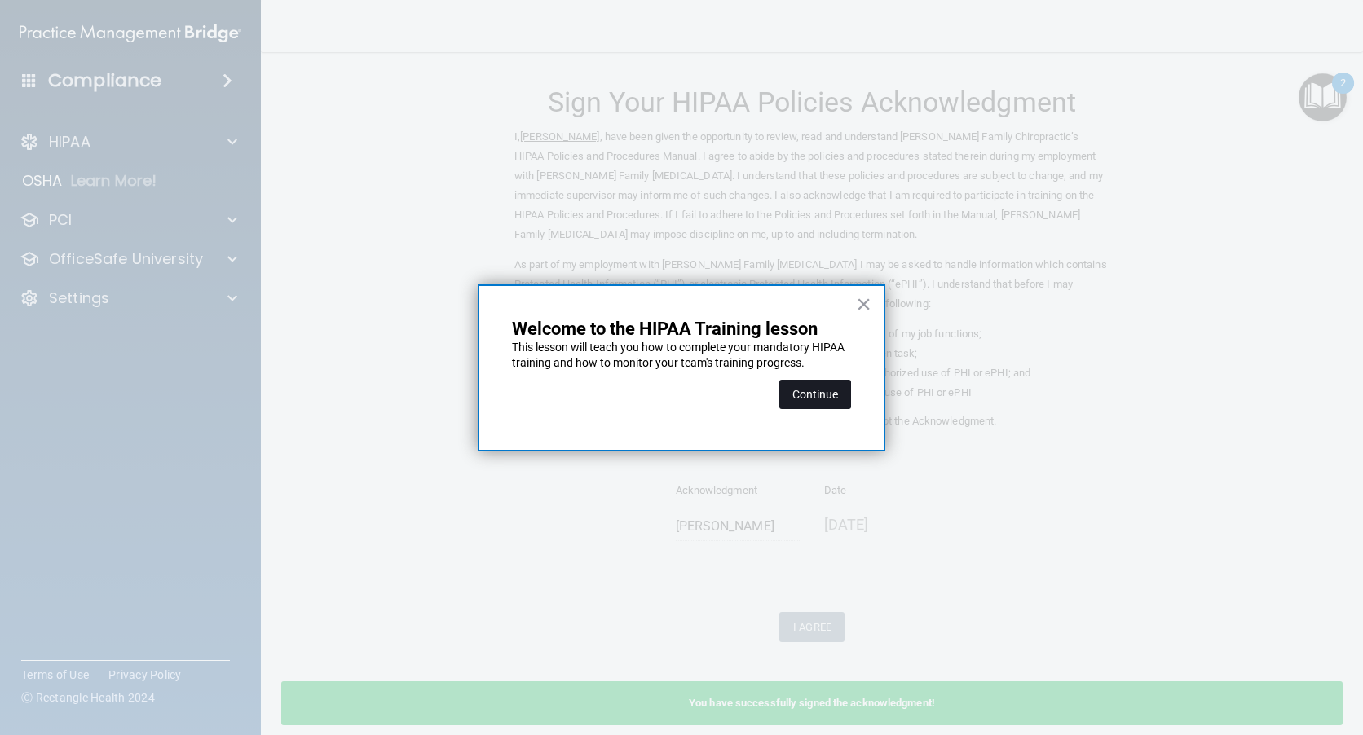
click at [832, 390] on button "Continue" at bounding box center [815, 394] width 72 height 29
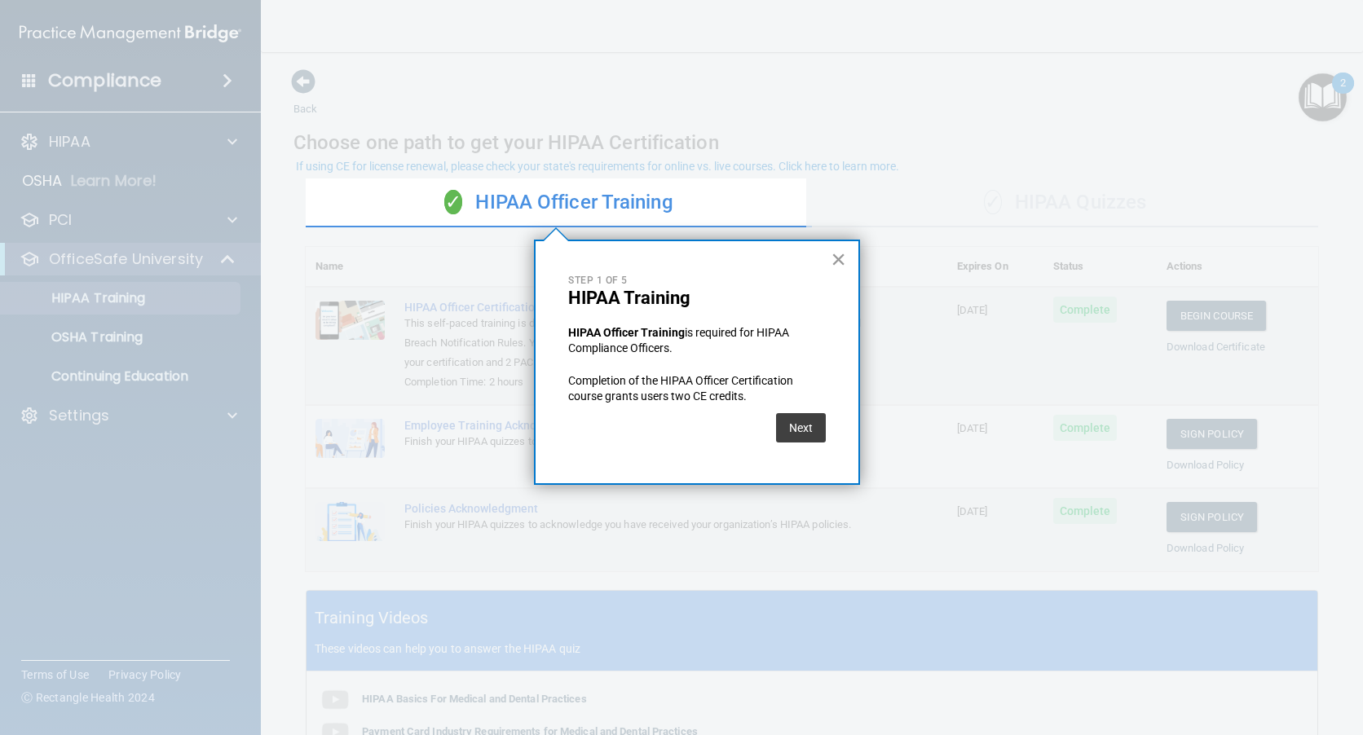
click at [838, 254] on button "×" at bounding box center [838, 259] width 15 height 26
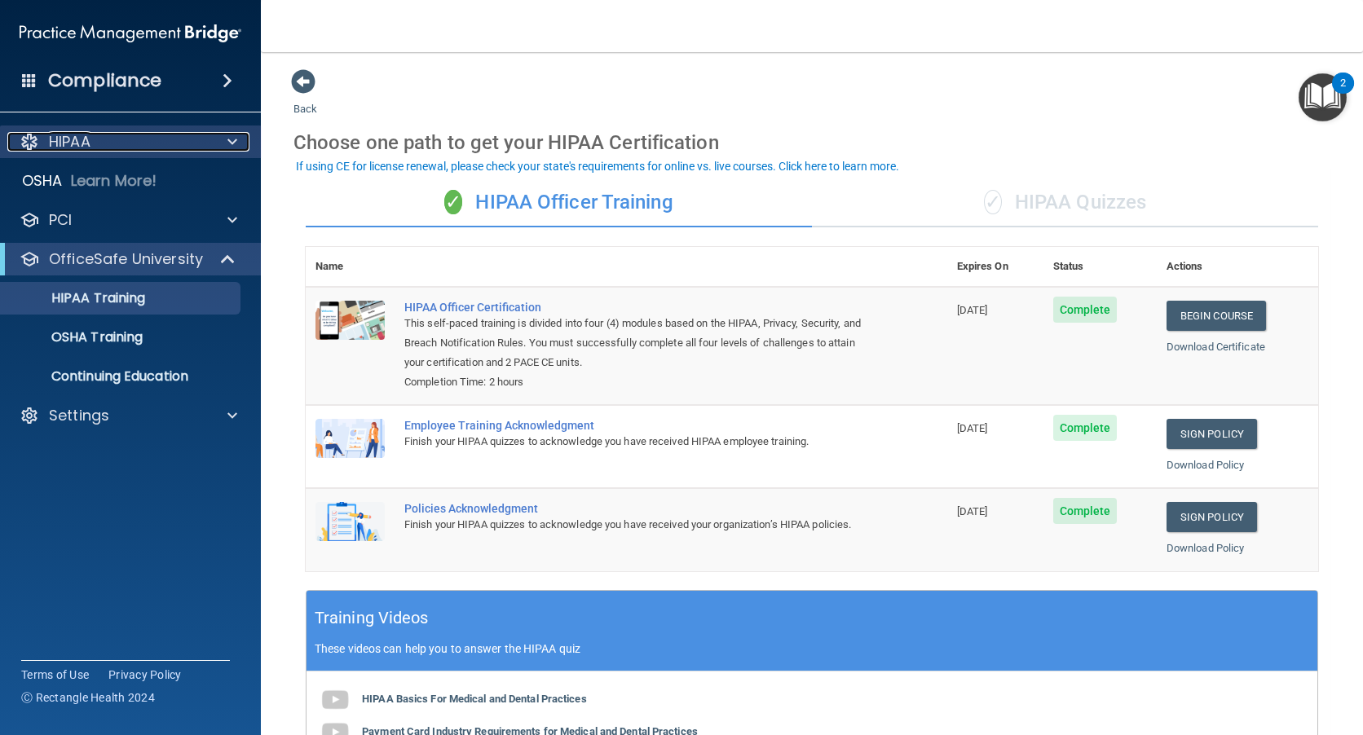
click at [232, 135] on span at bounding box center [232, 142] width 10 height 20
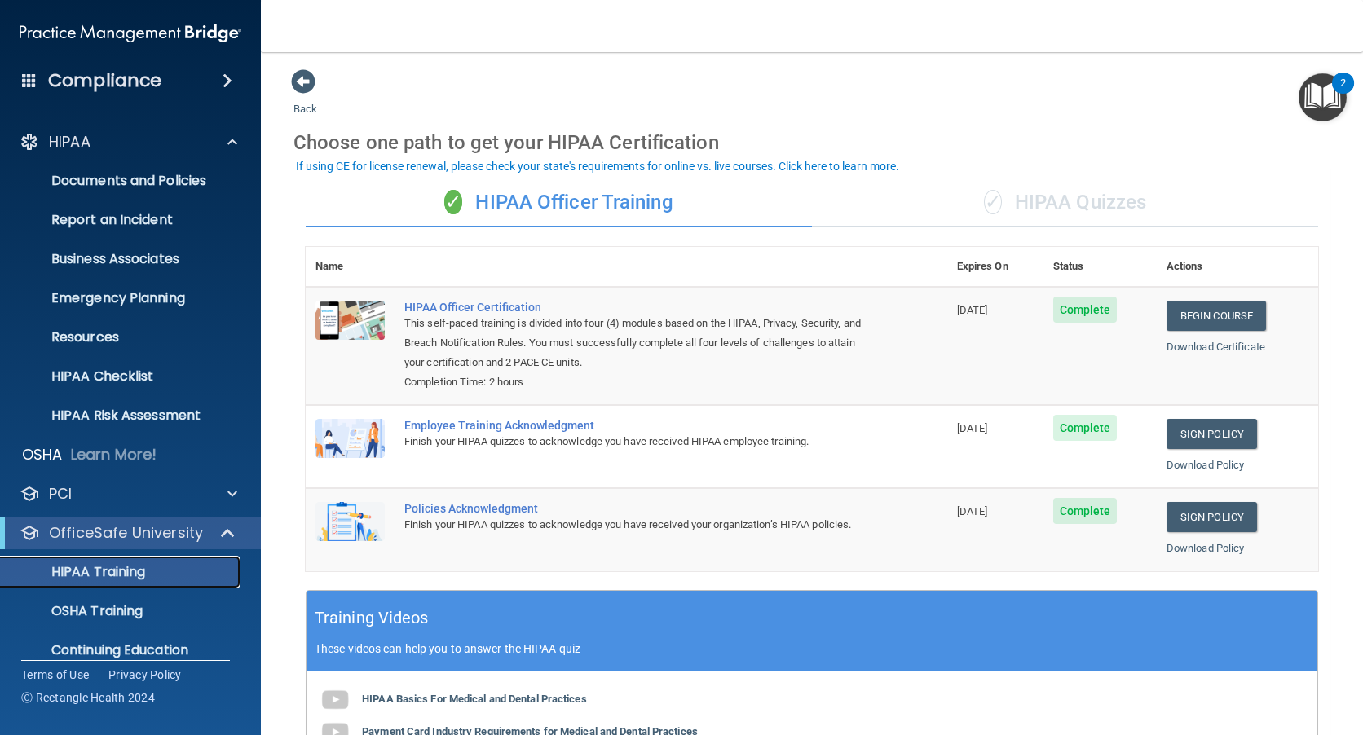
click at [139, 570] on p "HIPAA Training" at bounding box center [78, 572] width 135 height 16
click at [303, 73] on span at bounding box center [303, 81] width 24 height 24
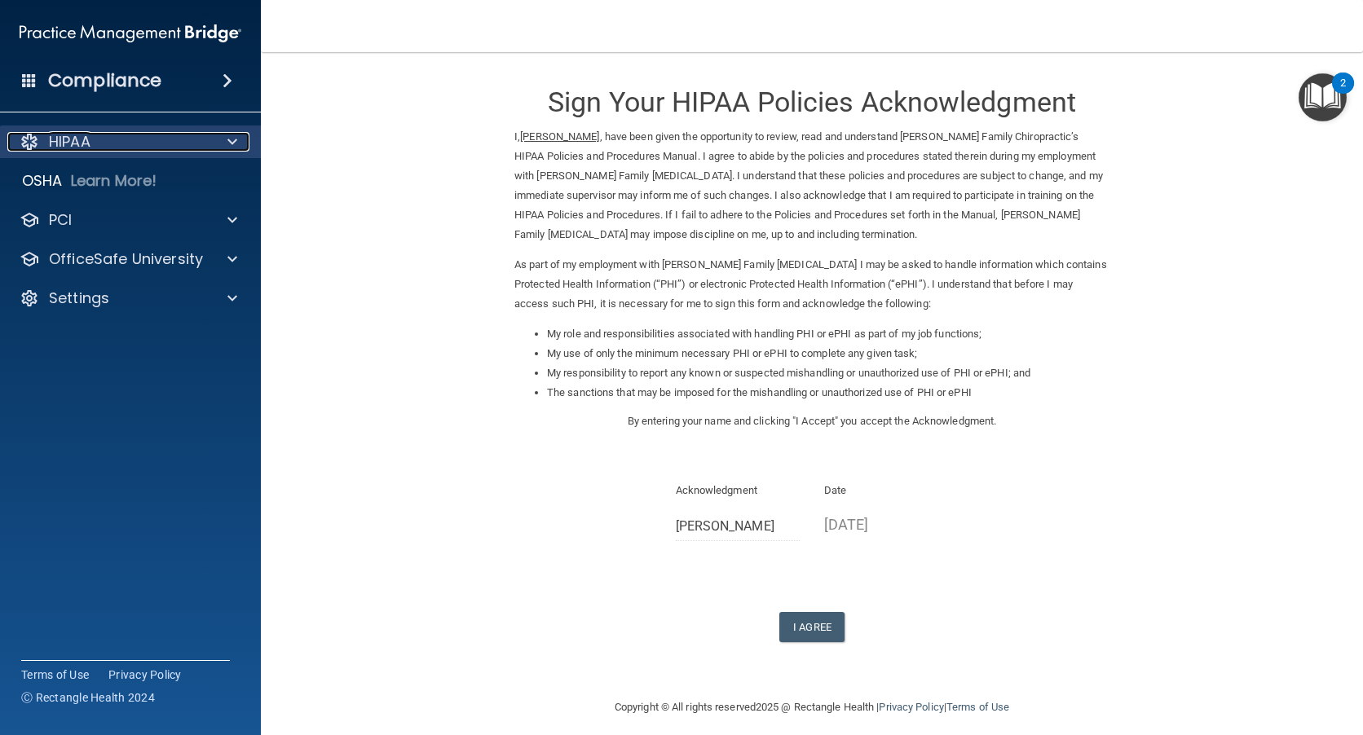
click at [230, 132] on span at bounding box center [232, 142] width 10 height 20
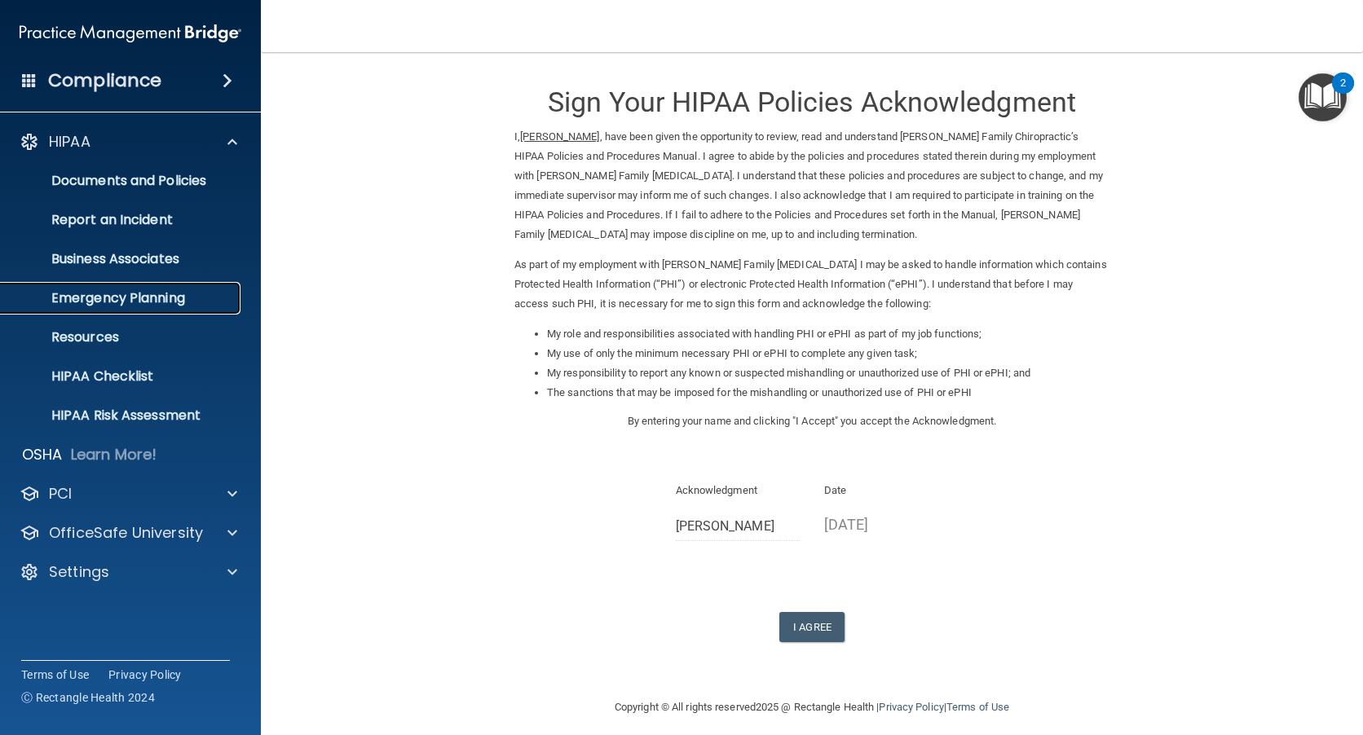
click at [105, 298] on p "Emergency Planning" at bounding box center [122, 298] width 223 height 16
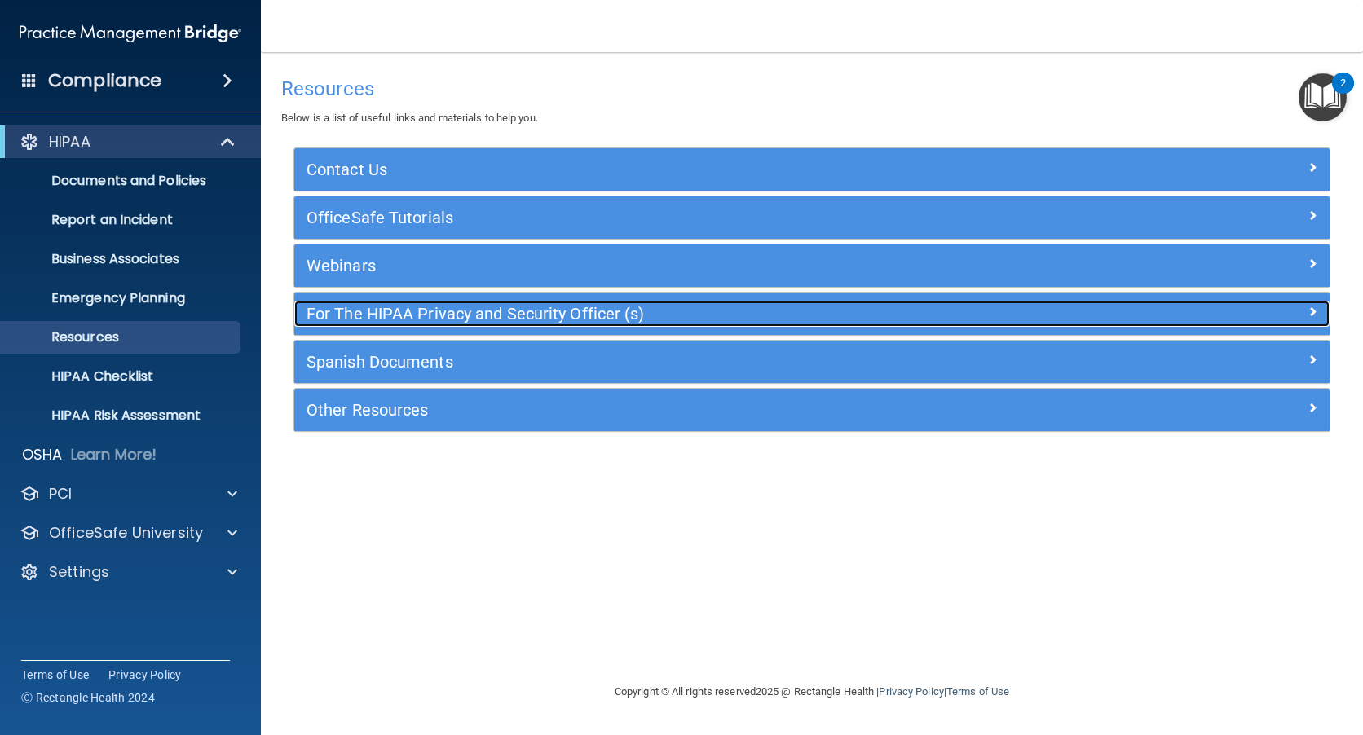
click at [1308, 311] on span at bounding box center [1313, 312] width 10 height 20
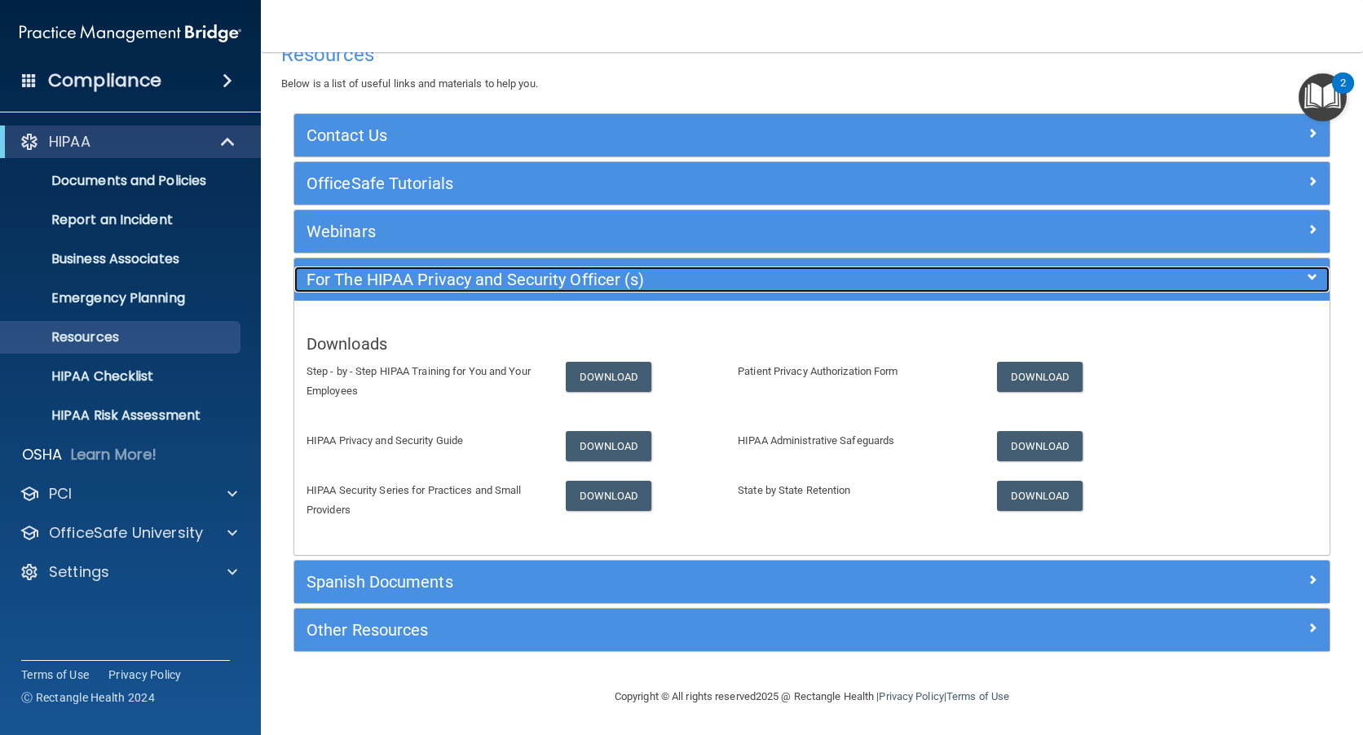
scroll to position [35, 0]
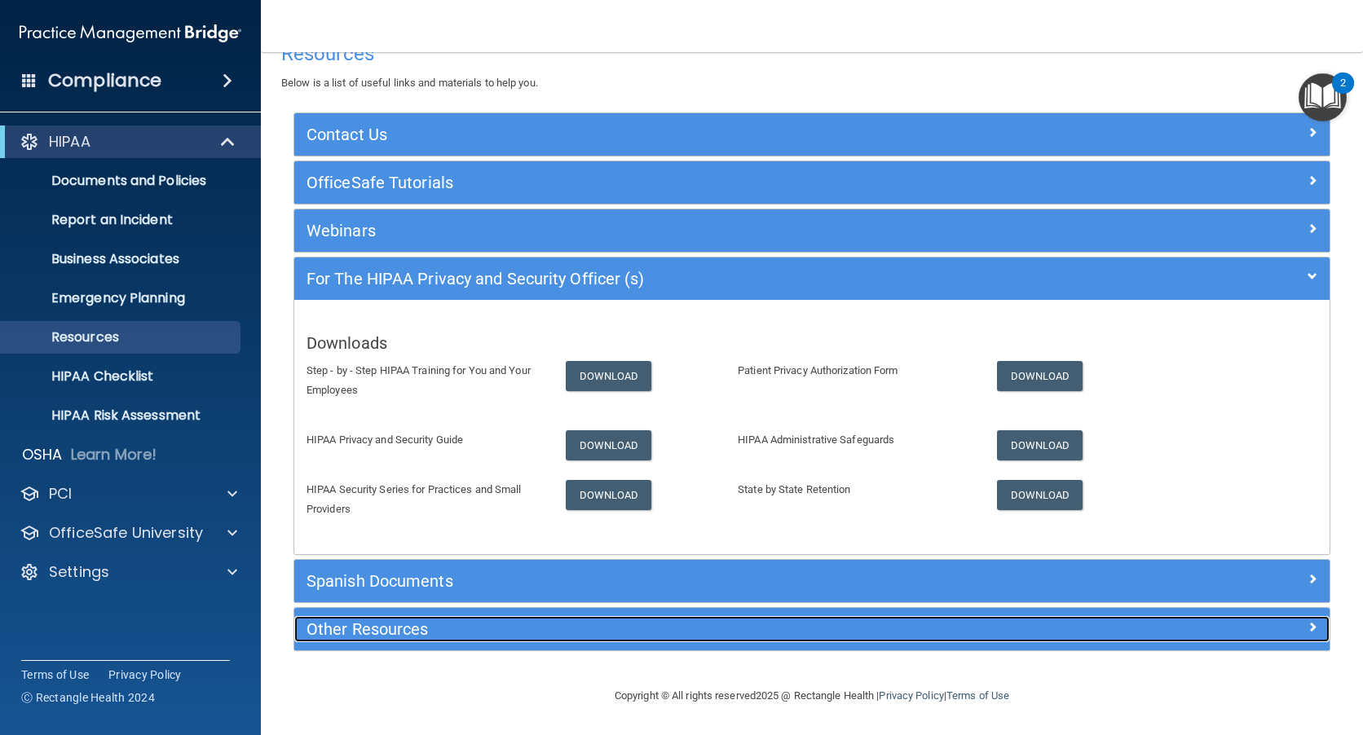
click at [372, 629] on h5 "Other Resources" at bounding box center [683, 629] width 752 height 18
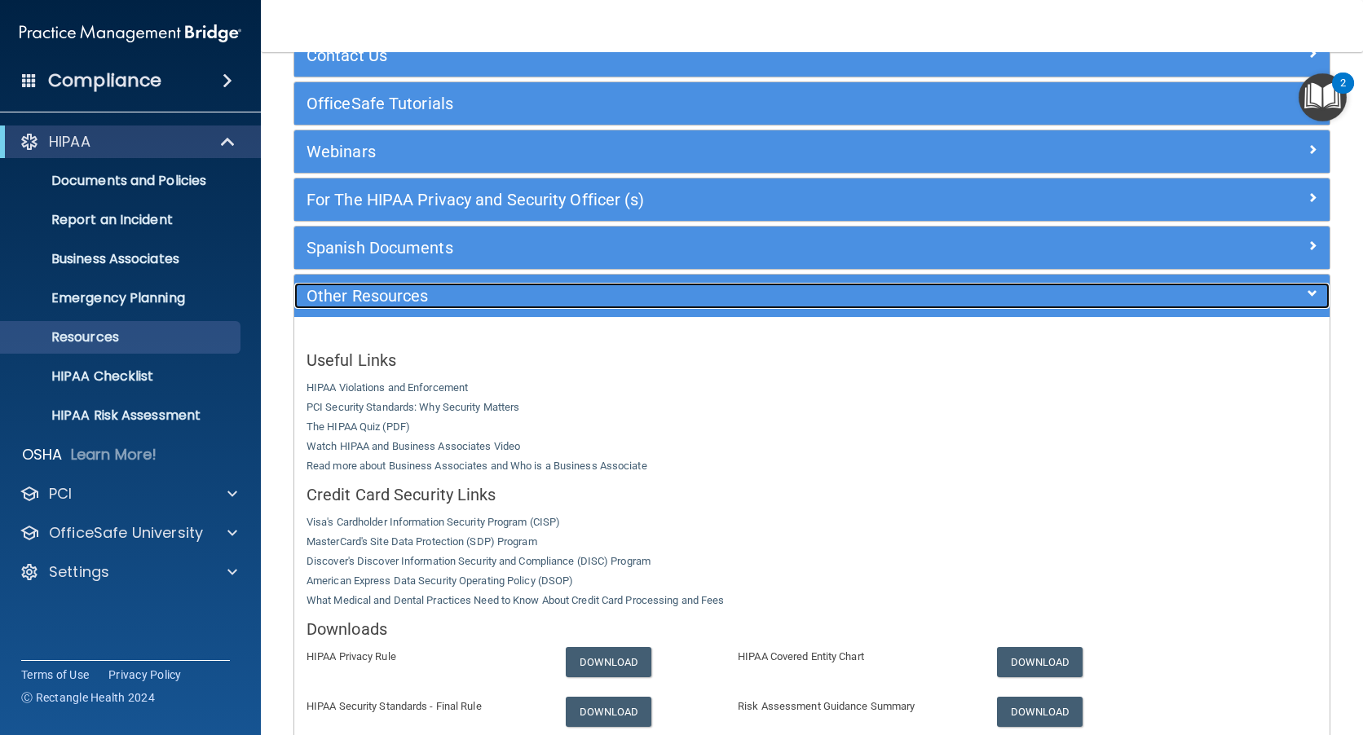
scroll to position [117, 0]
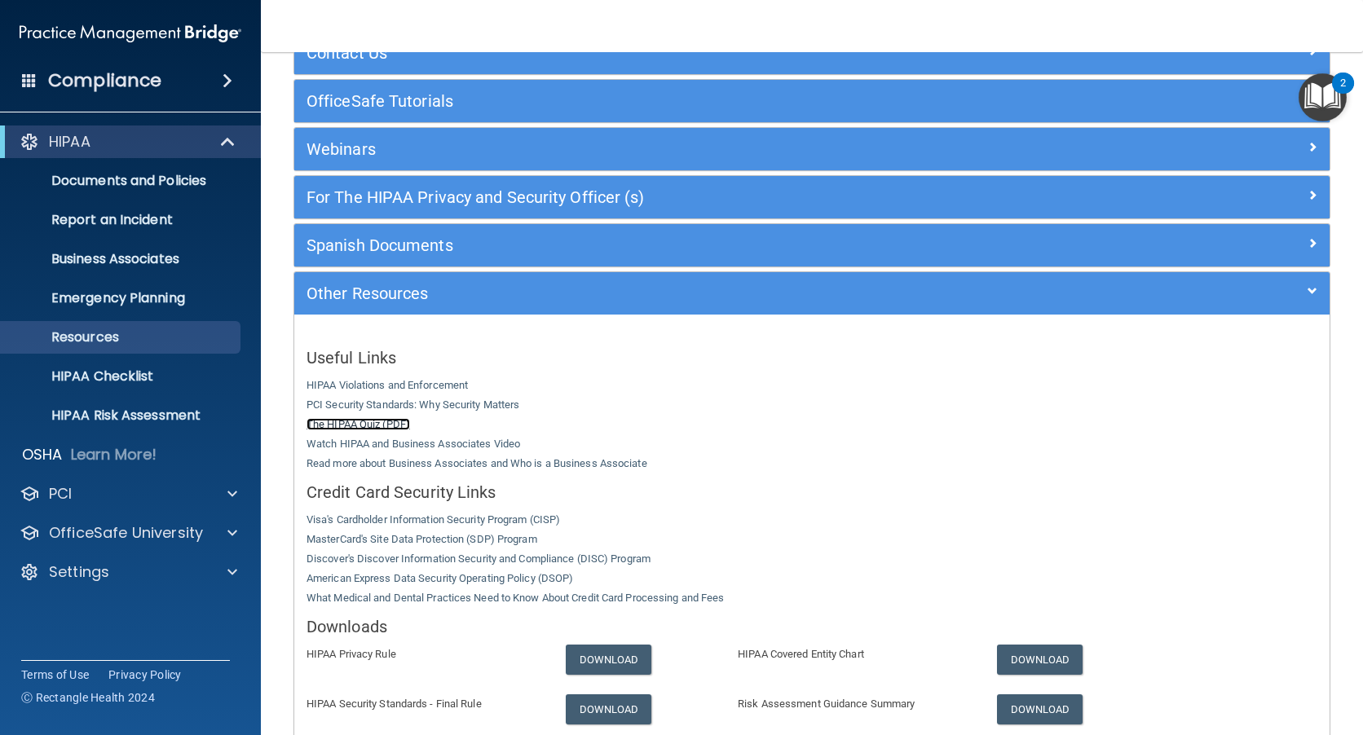
click at [342, 424] on link "The HIPAA Quiz (PDF)" at bounding box center [359, 424] width 104 height 12
click at [105, 368] on p "HIPAA Checklist" at bounding box center [122, 376] width 223 height 16
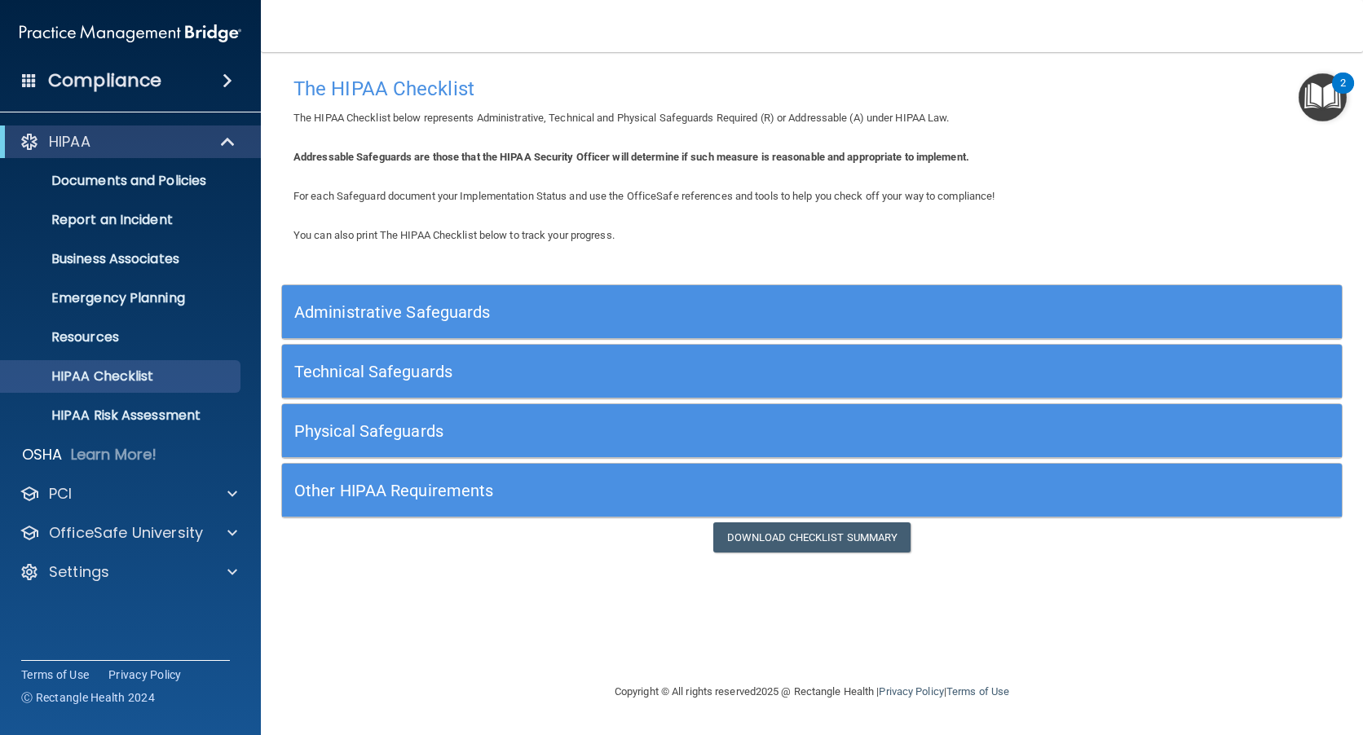
click at [1335, 98] on img "Open Resource Center, 2 new notifications" at bounding box center [1323, 97] width 48 height 48
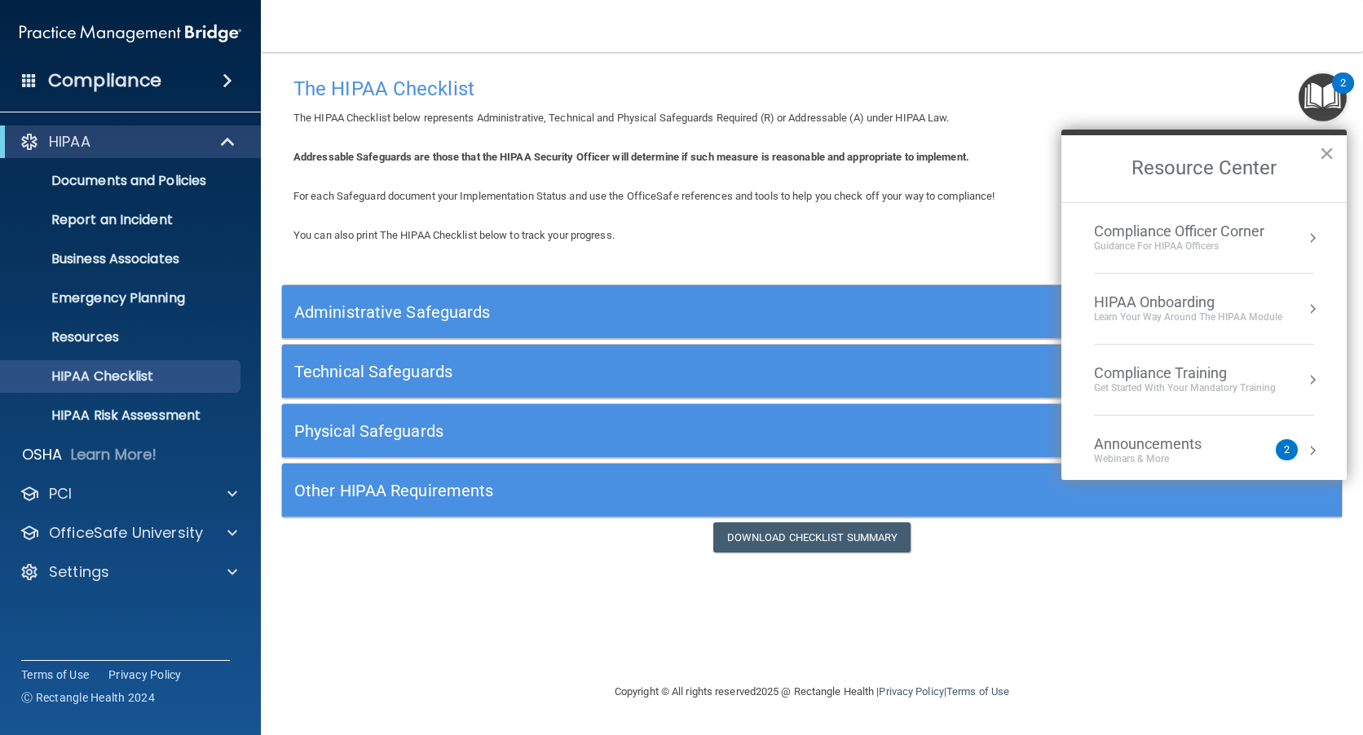
click at [1180, 227] on div "Compliance Officer Corner" at bounding box center [1179, 232] width 170 height 18
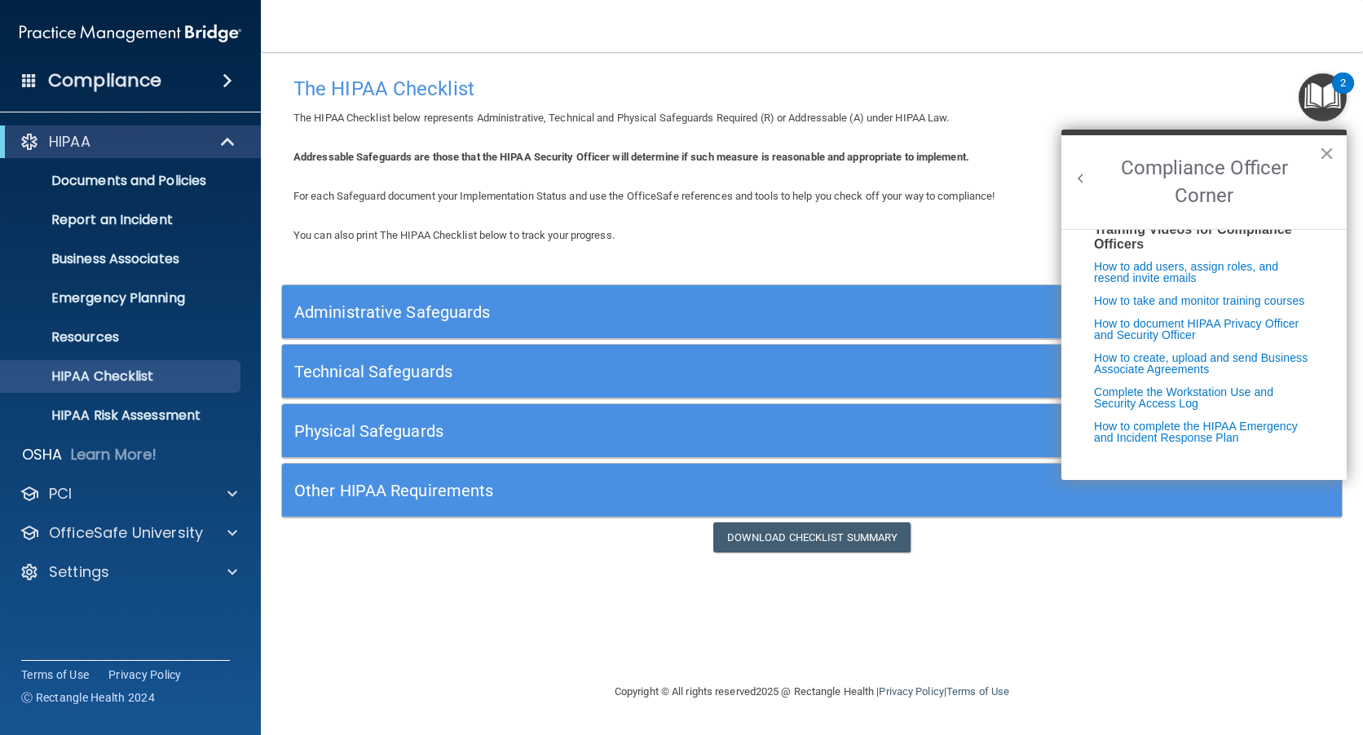
scroll to position [324, 0]
